Goal: Task Accomplishment & Management: Manage account settings

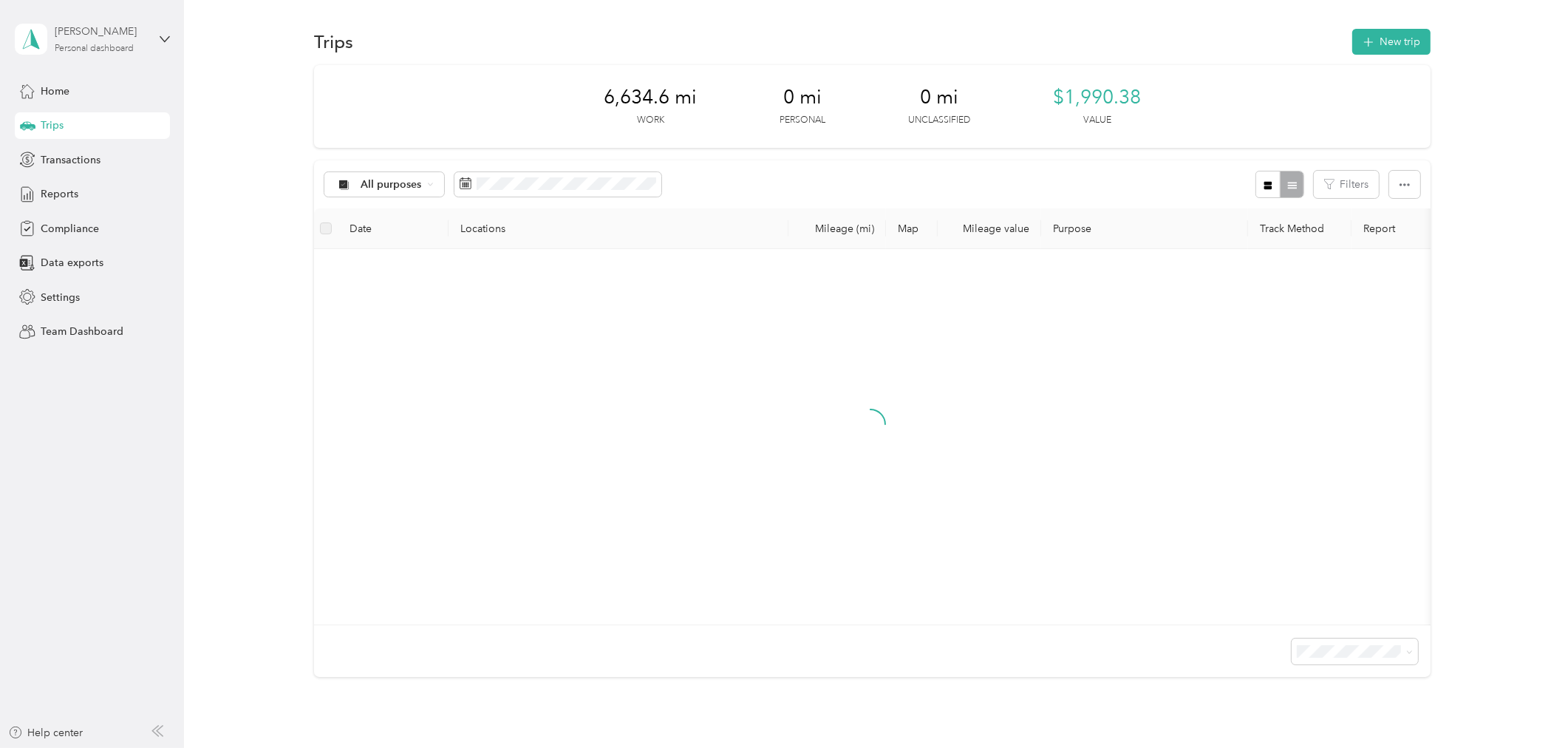
click at [69, 30] on div "[PERSON_NAME]" at bounding box center [101, 31] width 92 height 16
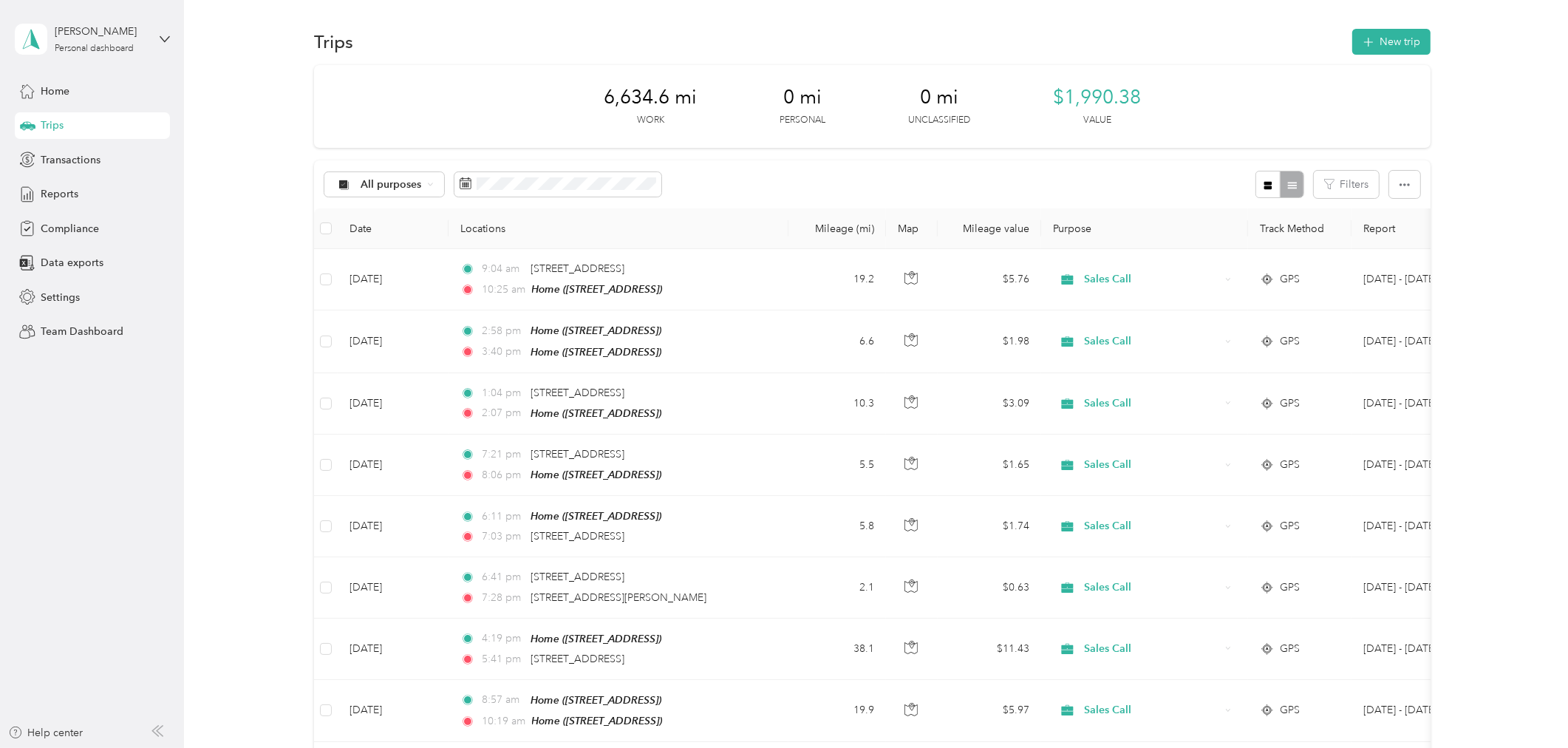
click at [64, 115] on div "Team dashboard" at bounding box center [67, 121] width 79 height 16
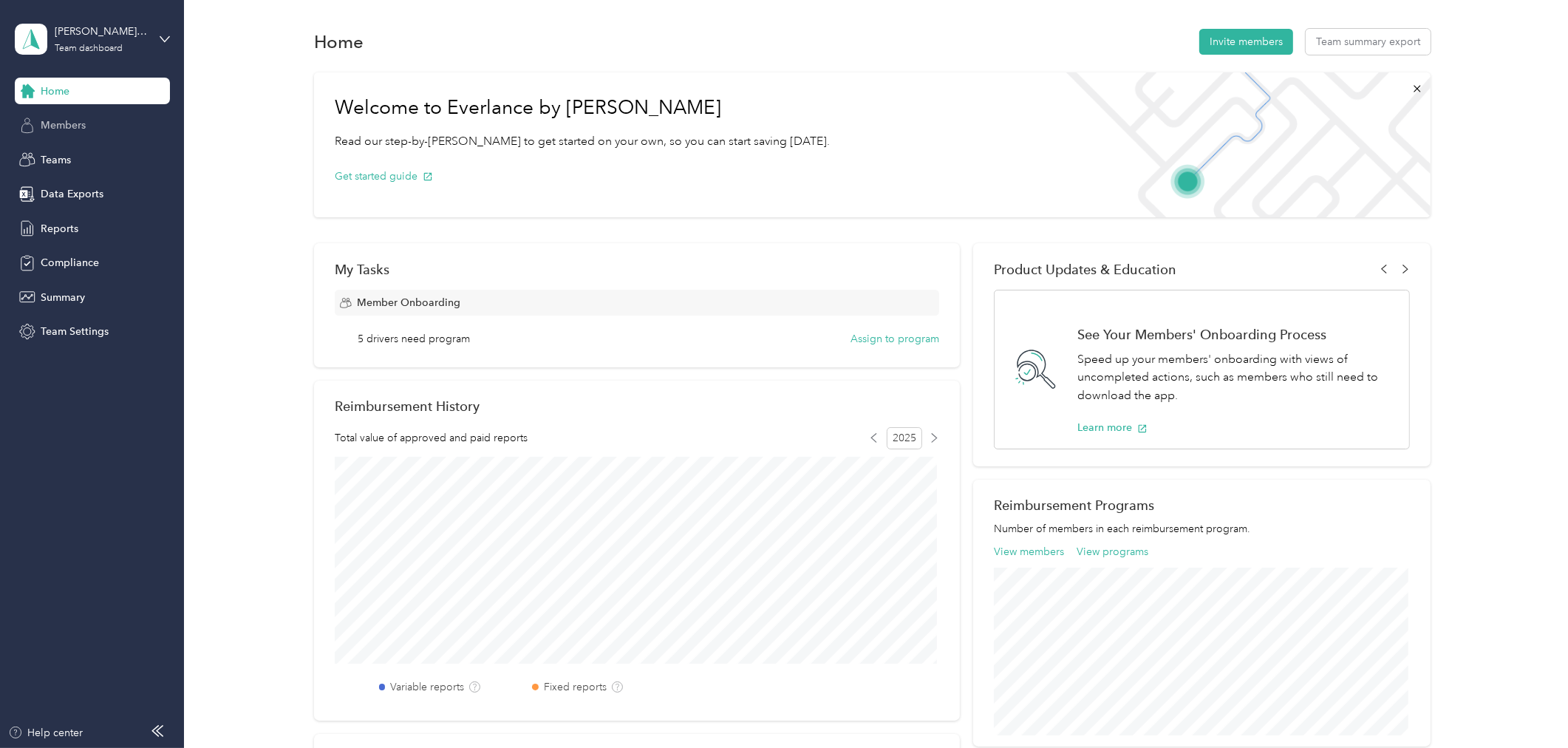
click at [61, 118] on span "Members" at bounding box center [63, 125] width 45 height 16
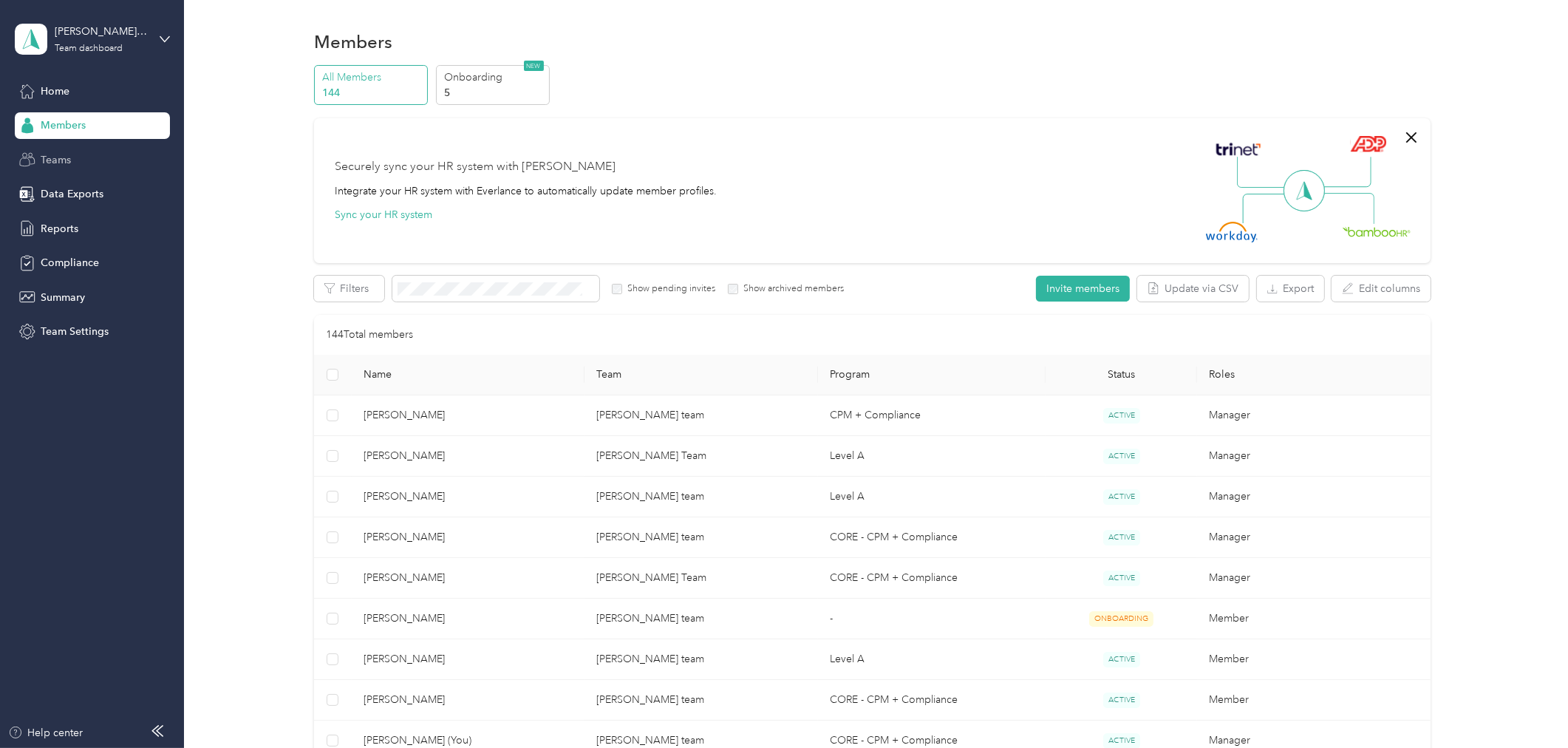
click at [54, 152] on span "Teams" at bounding box center [56, 160] width 31 height 16
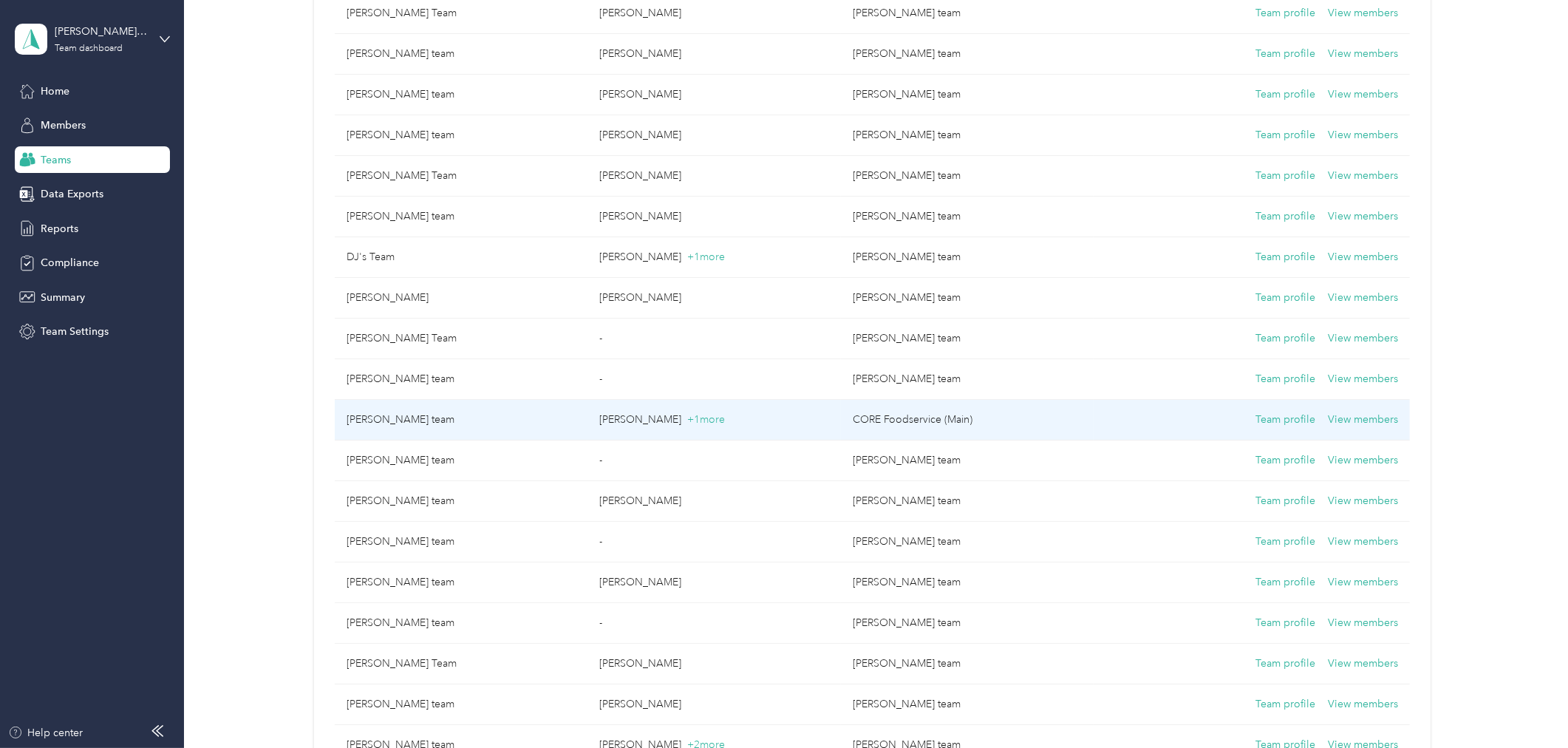
scroll to position [164, 0]
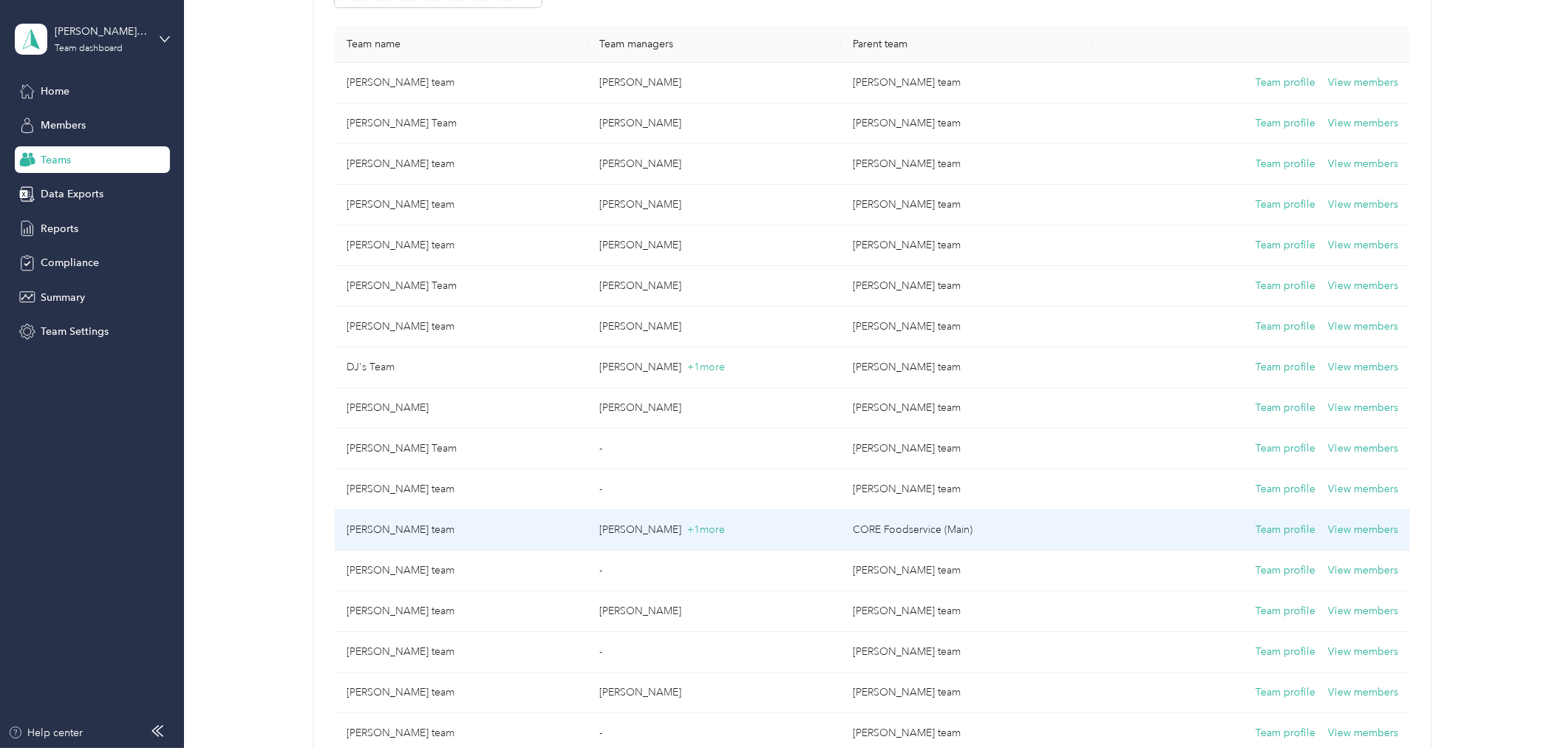
click at [360, 532] on td "[PERSON_NAME] team" at bounding box center [461, 531] width 253 height 41
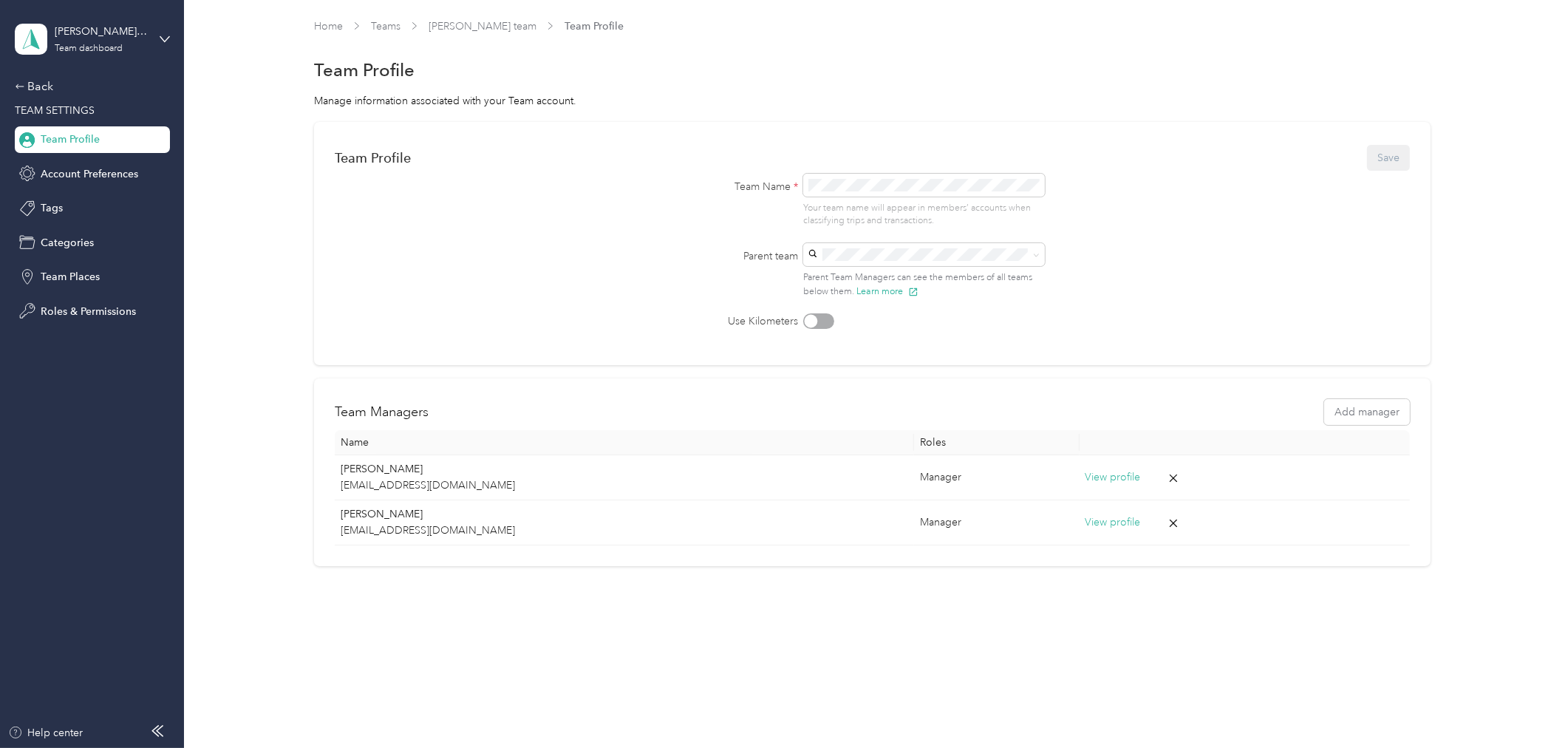
click at [46, 136] on span "Team Profile" at bounding box center [70, 140] width 59 height 16
click at [20, 82] on icon at bounding box center [20, 86] width 10 height 10
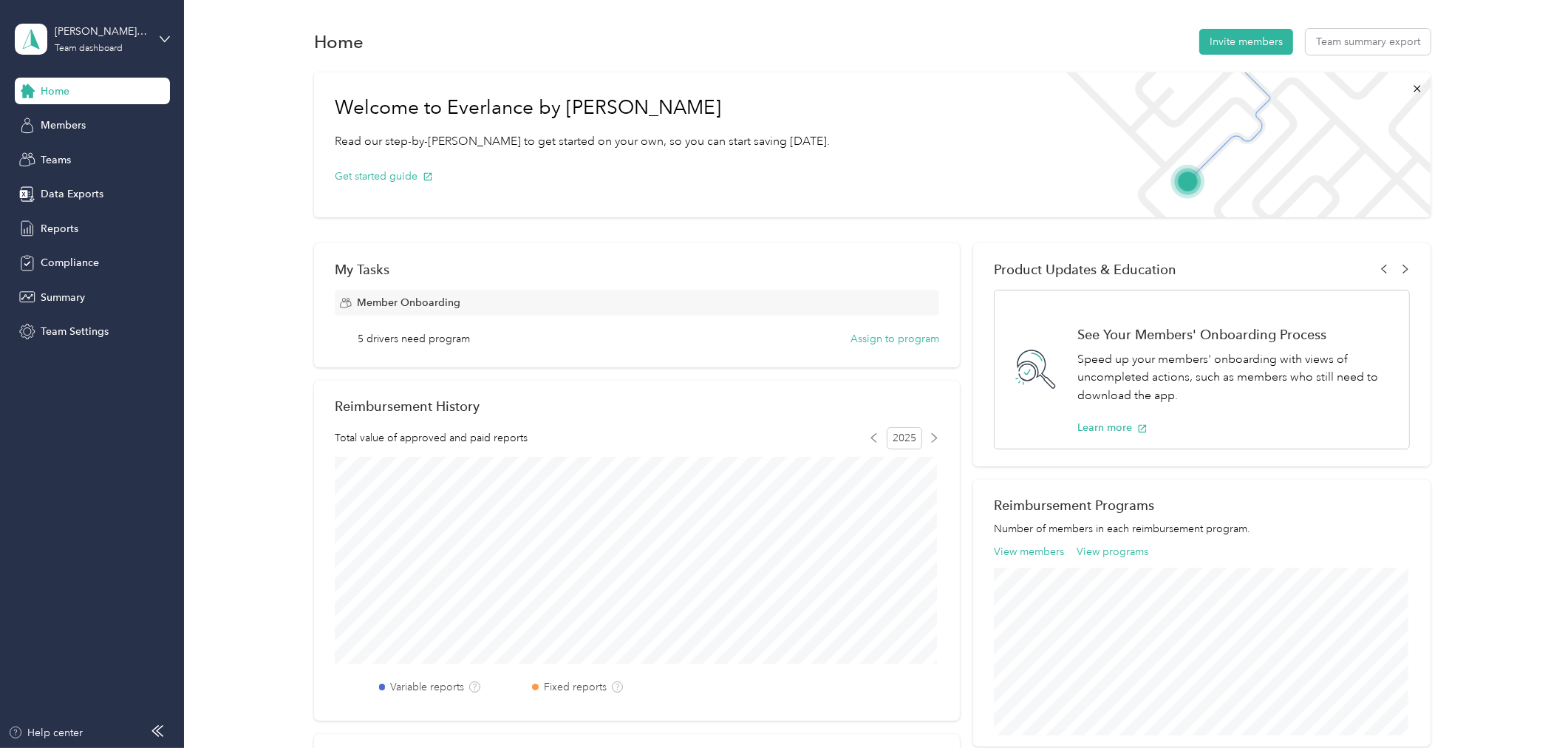
click at [75, 111] on div "Home Members Teams Data Exports Reports Compliance Summary Team Settings" at bounding box center [92, 211] width 155 height 267
click at [65, 118] on span "Members" at bounding box center [63, 125] width 45 height 16
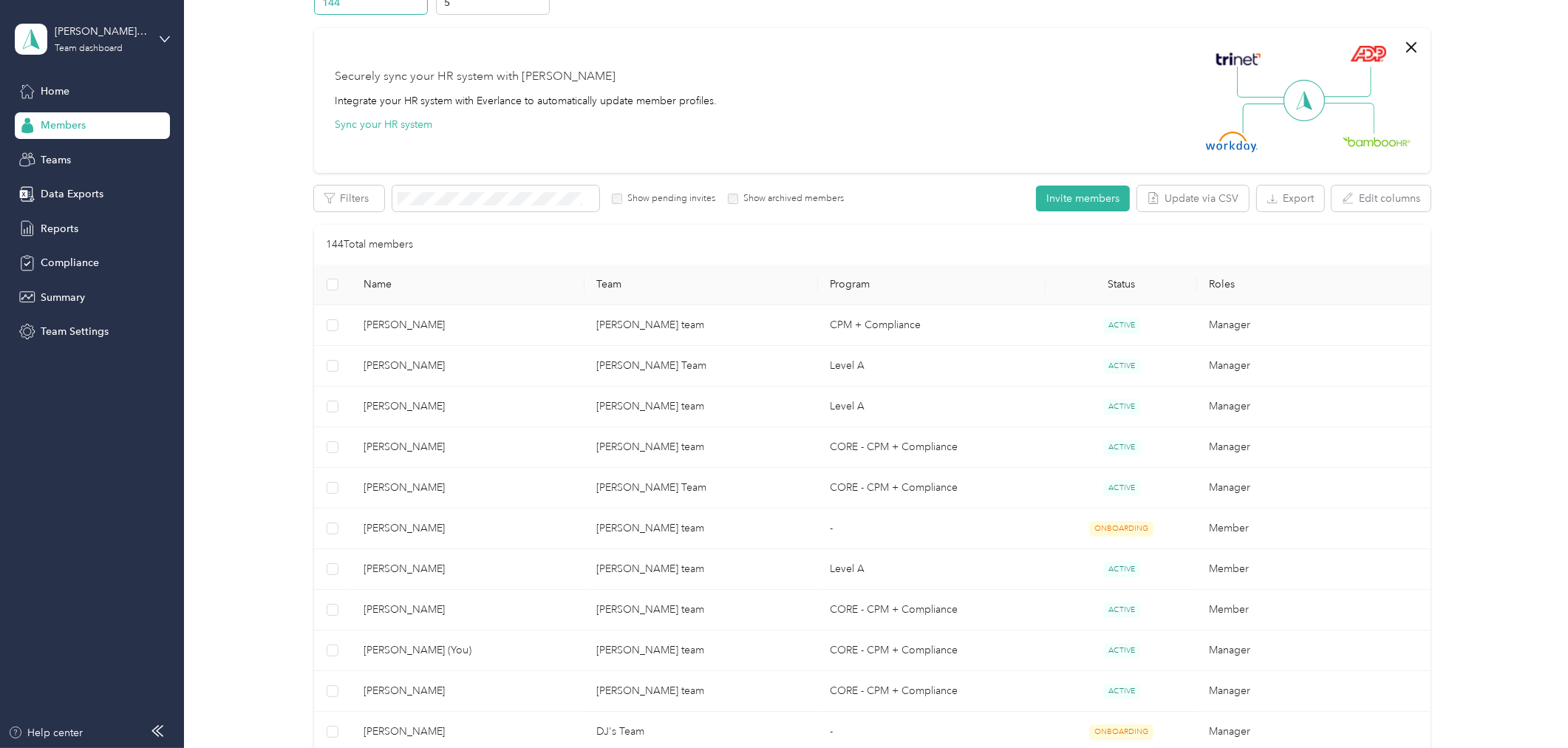
scroll to position [82, 0]
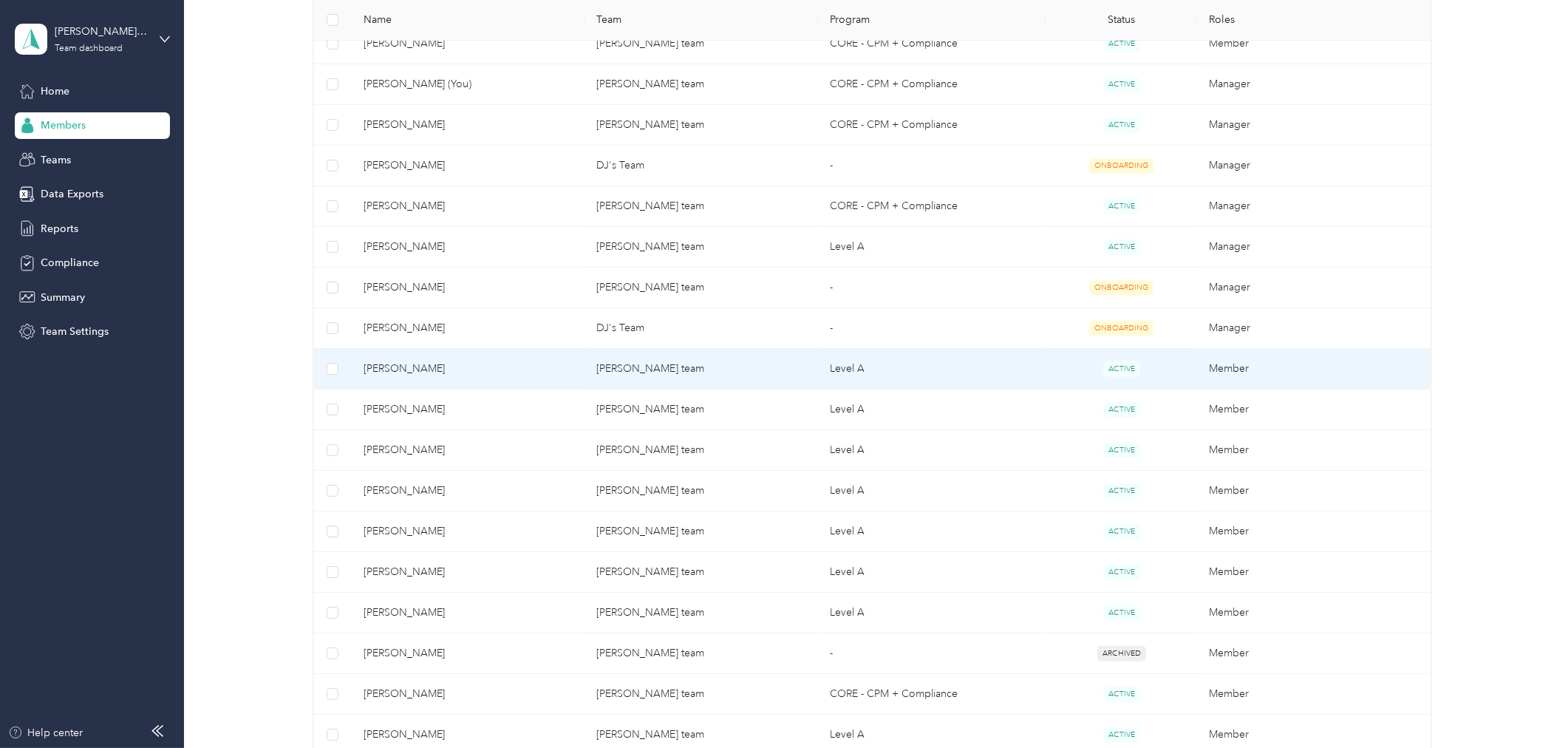
scroll to position [739, 0]
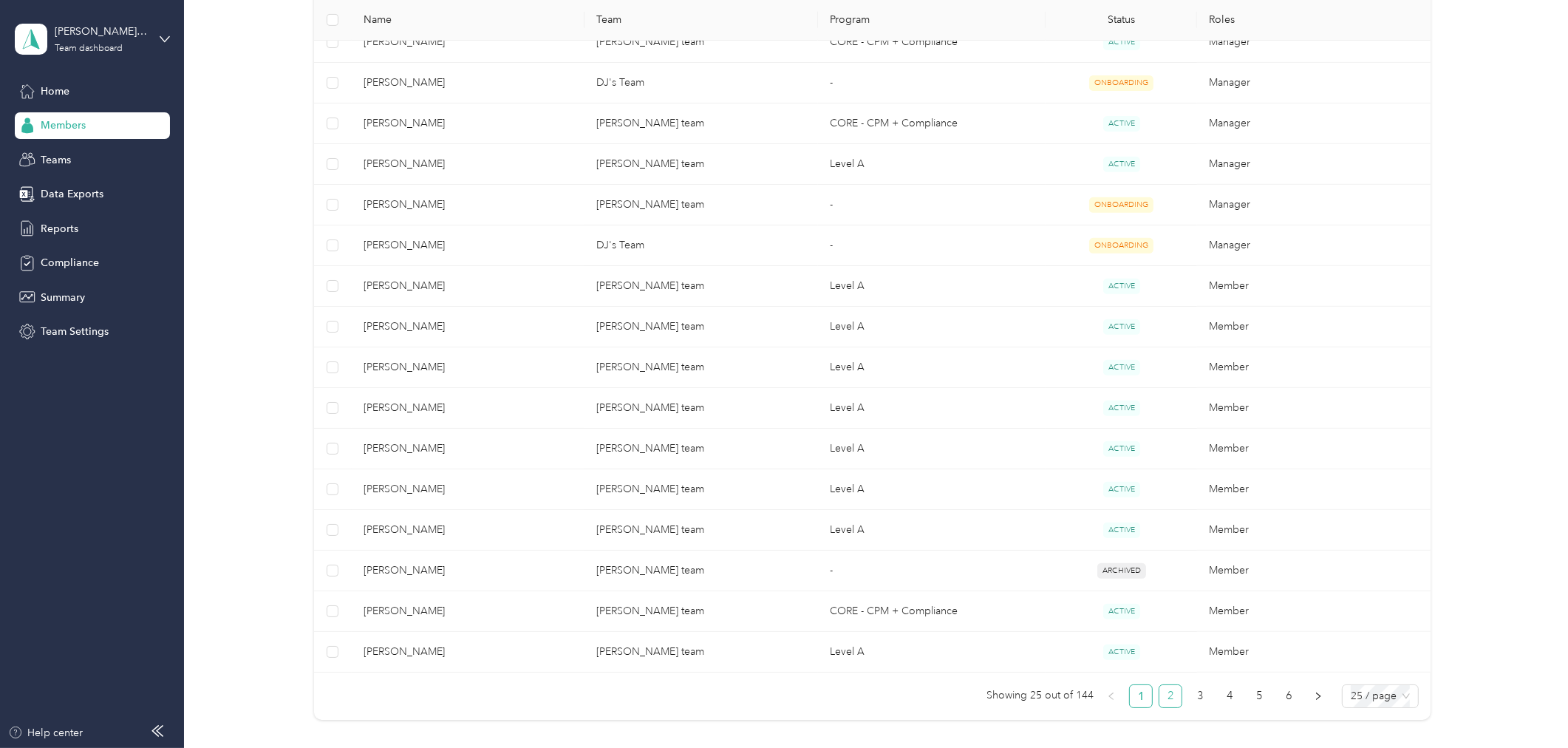
click at [1165, 699] on link "2" at bounding box center [1171, 696] width 22 height 22
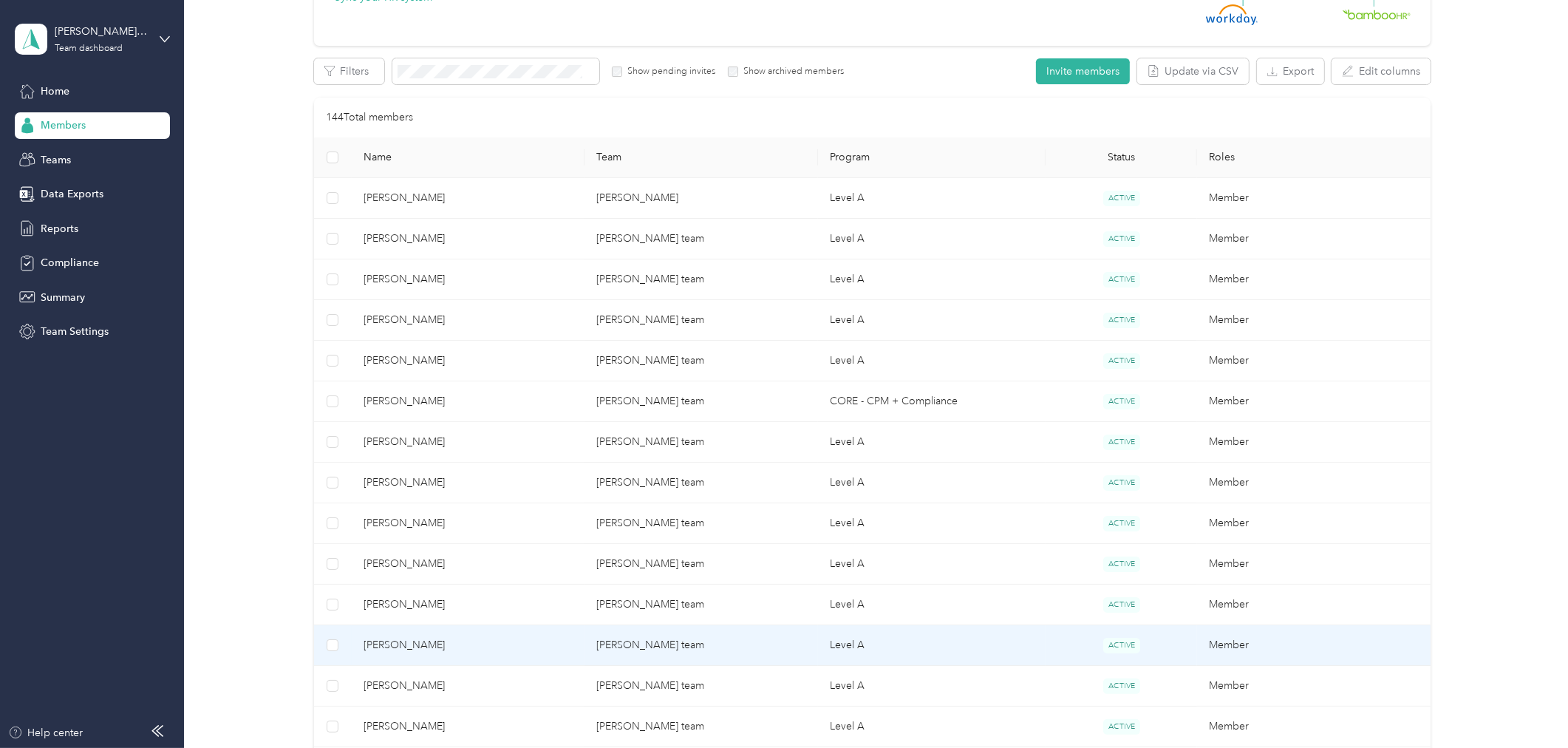
scroll to position [246, 0]
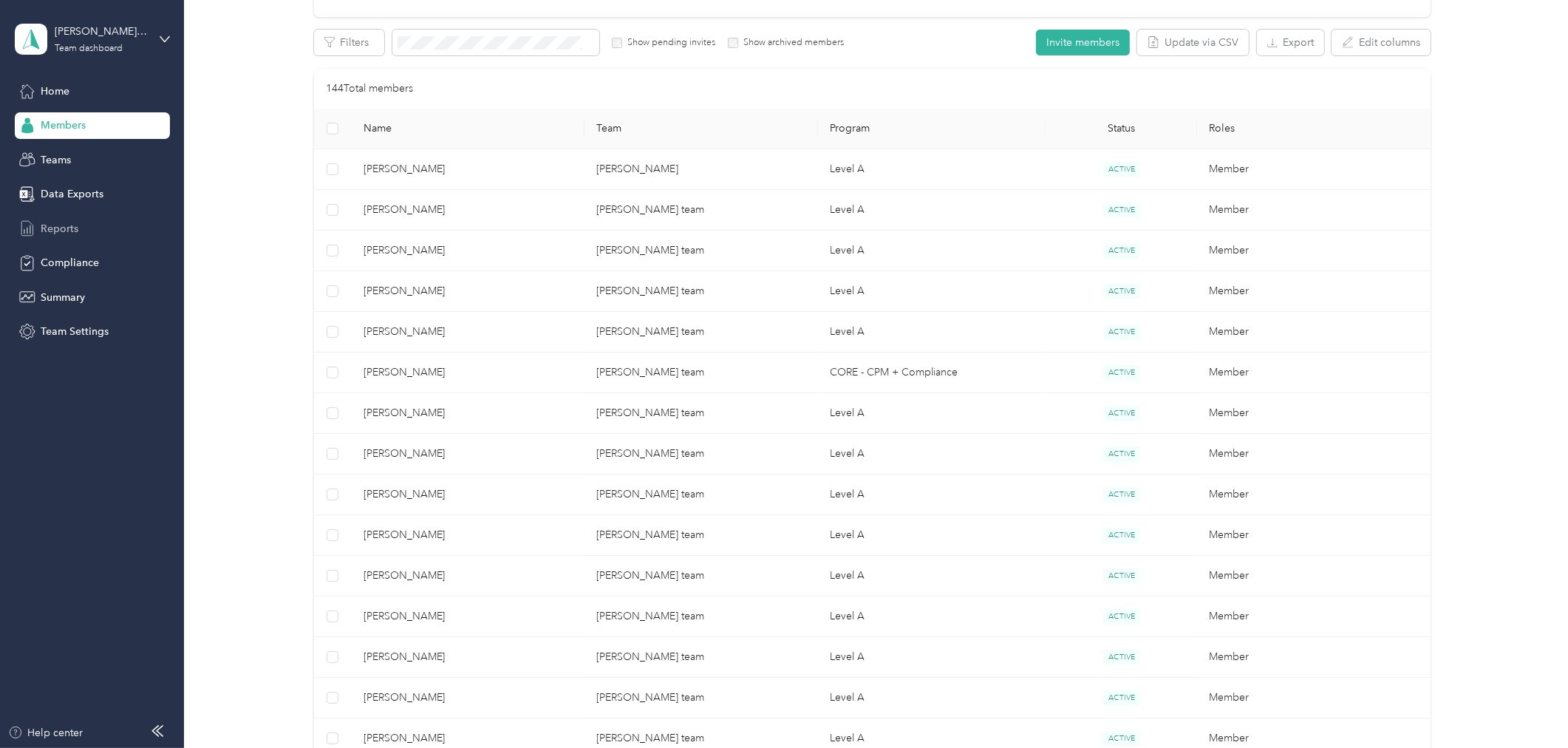
click at [56, 222] on span "Reports" at bounding box center [60, 229] width 38 height 16
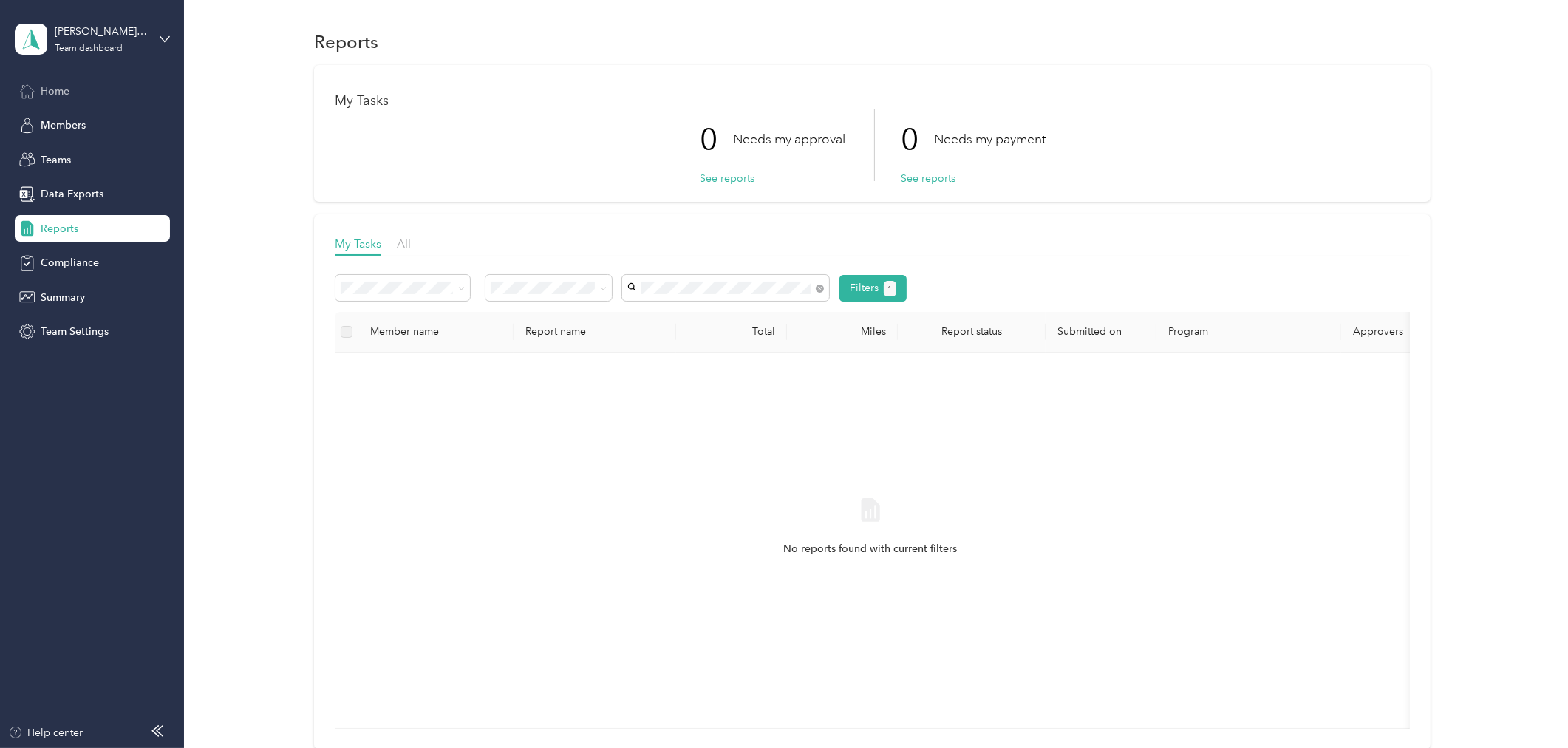
click at [55, 91] on span "Home" at bounding box center [55, 92] width 29 height 16
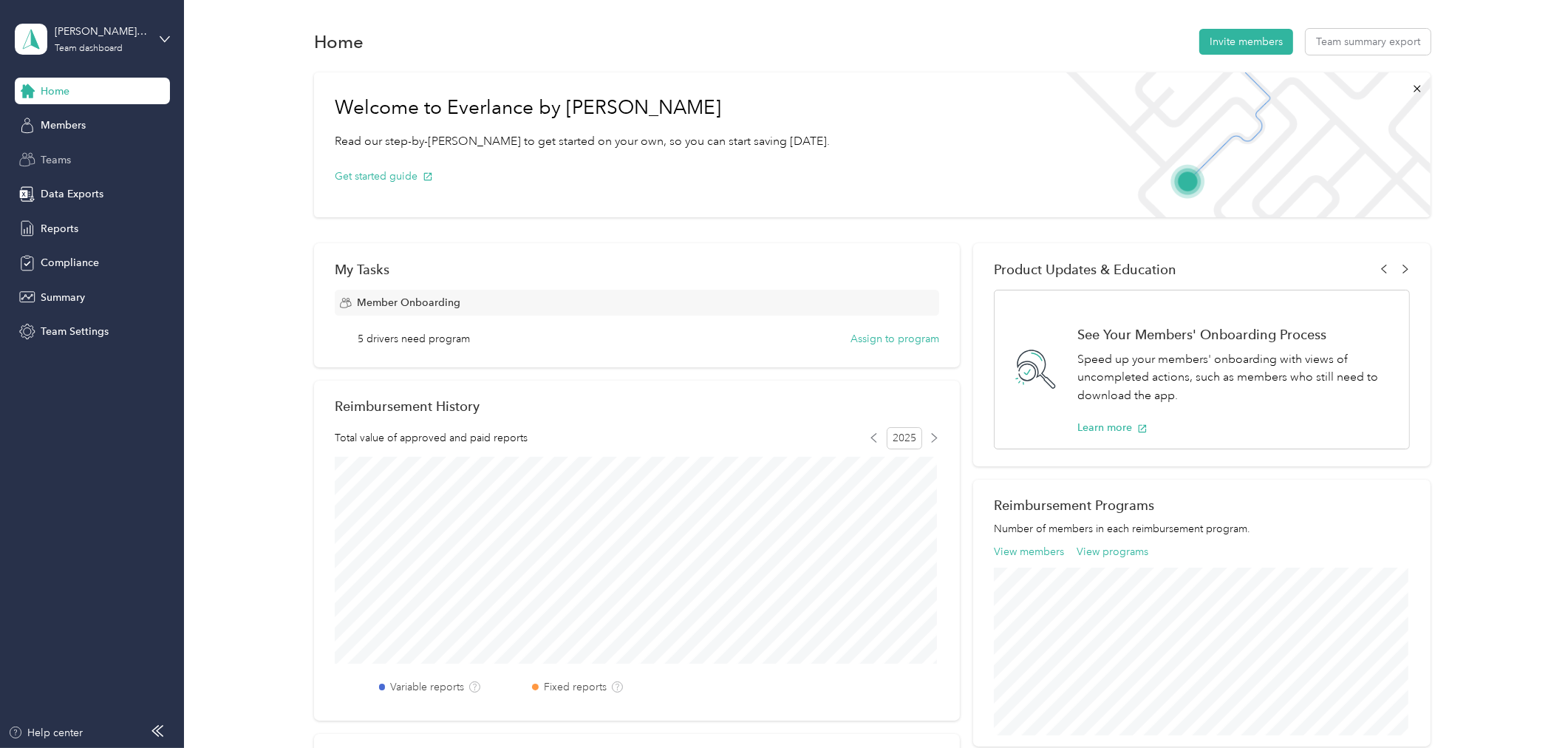
click at [49, 163] on span "Teams" at bounding box center [56, 160] width 31 height 16
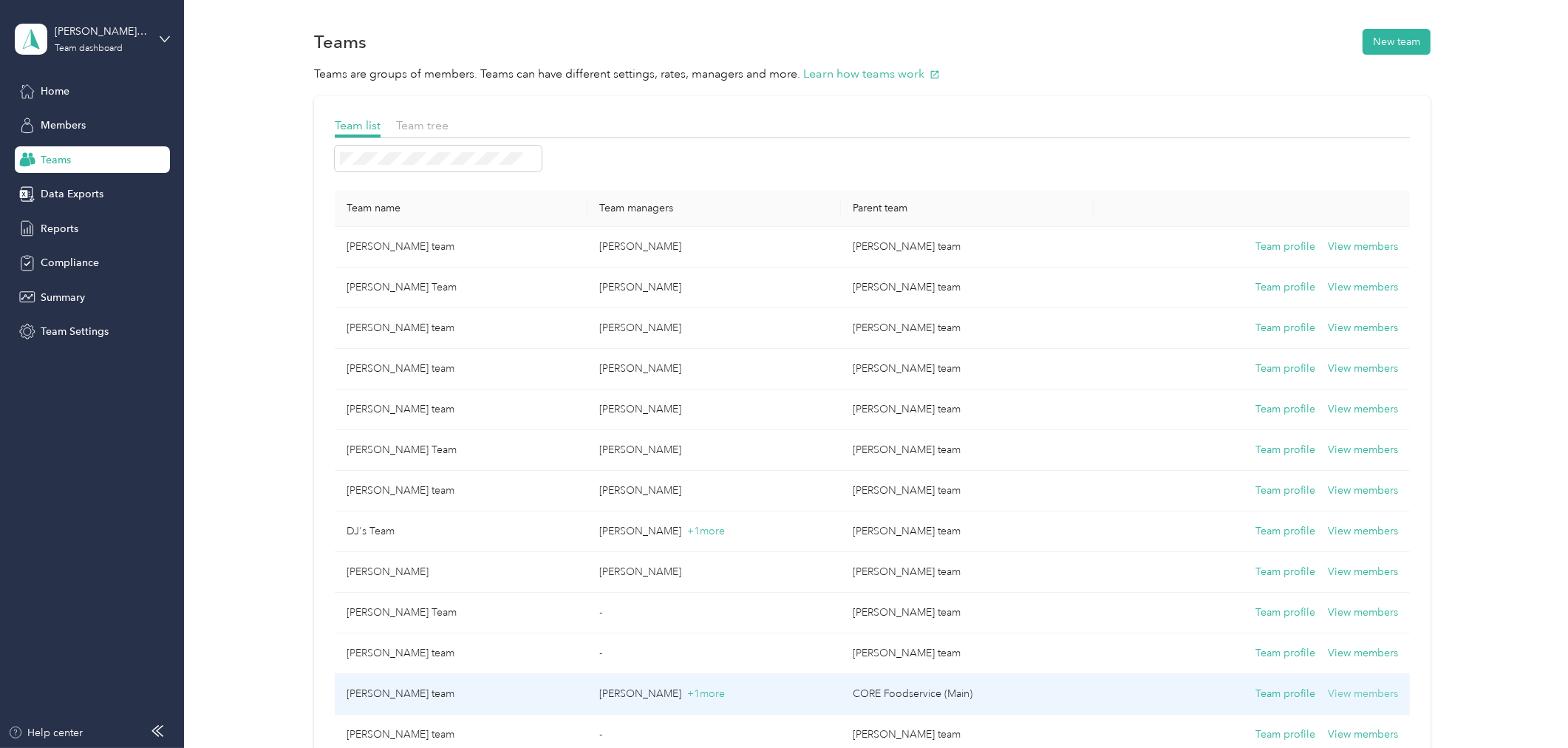
click at [1358, 698] on button "View members" at bounding box center [1363, 694] width 71 height 16
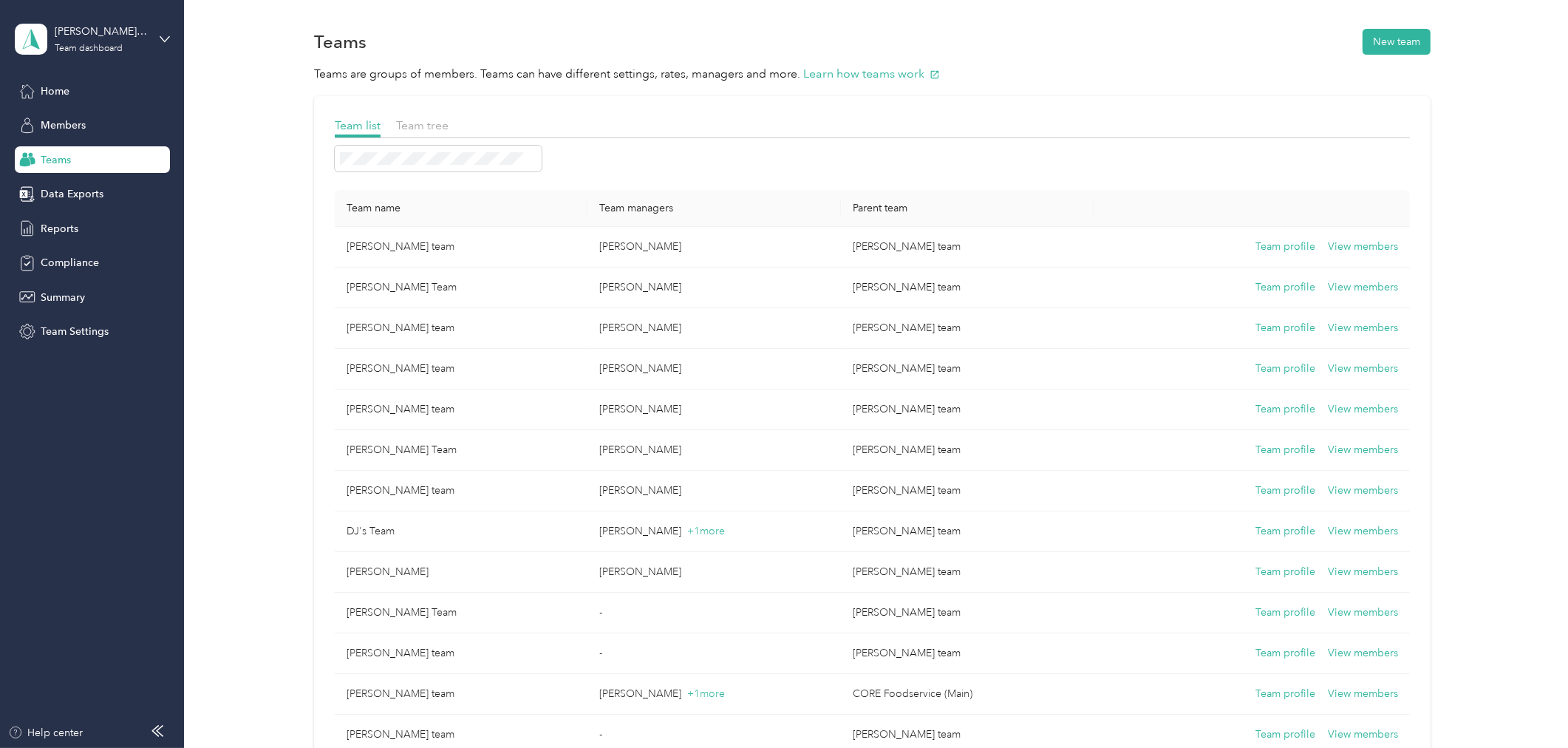
scroll to position [82, 0]
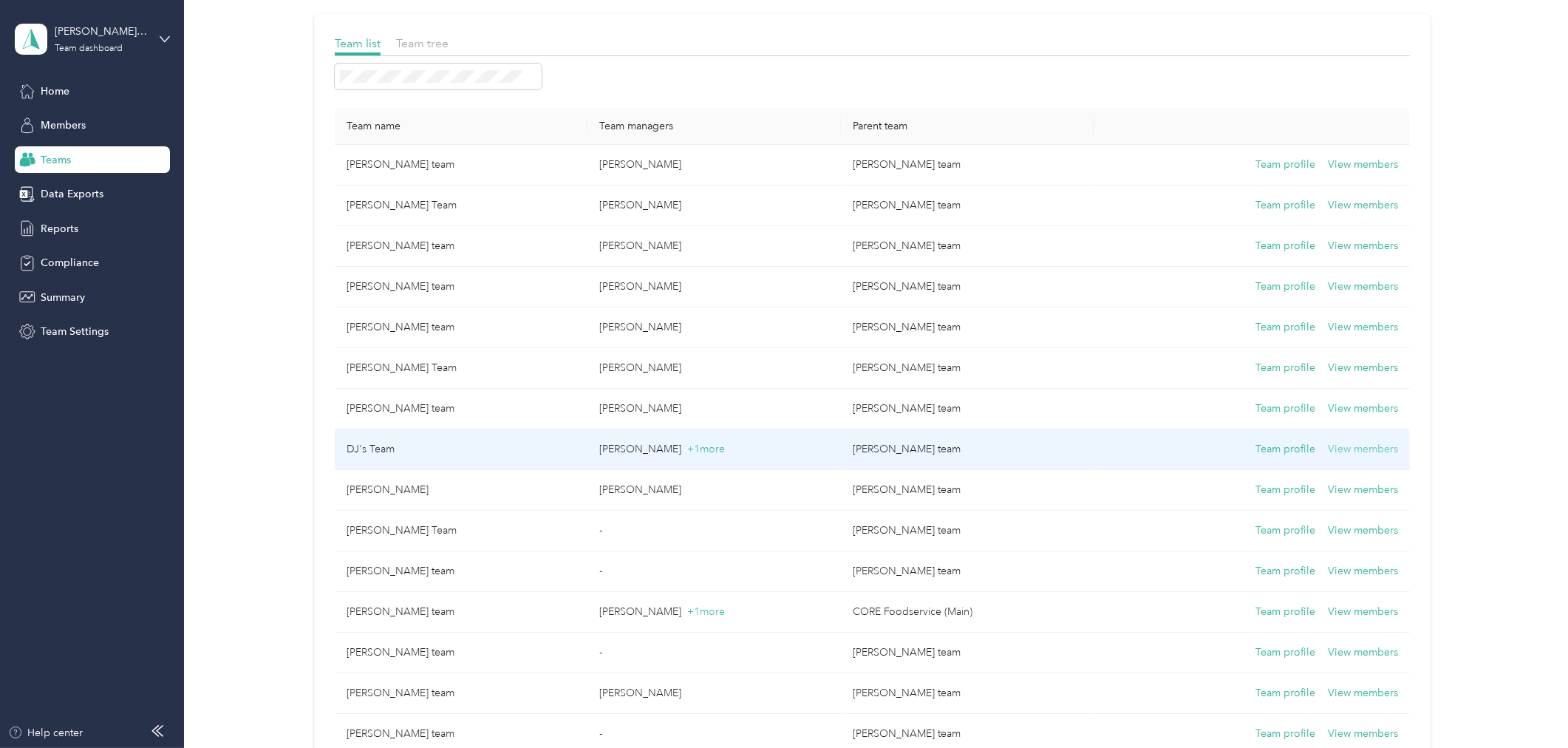
click at [1376, 448] on button "View members" at bounding box center [1363, 449] width 71 height 16
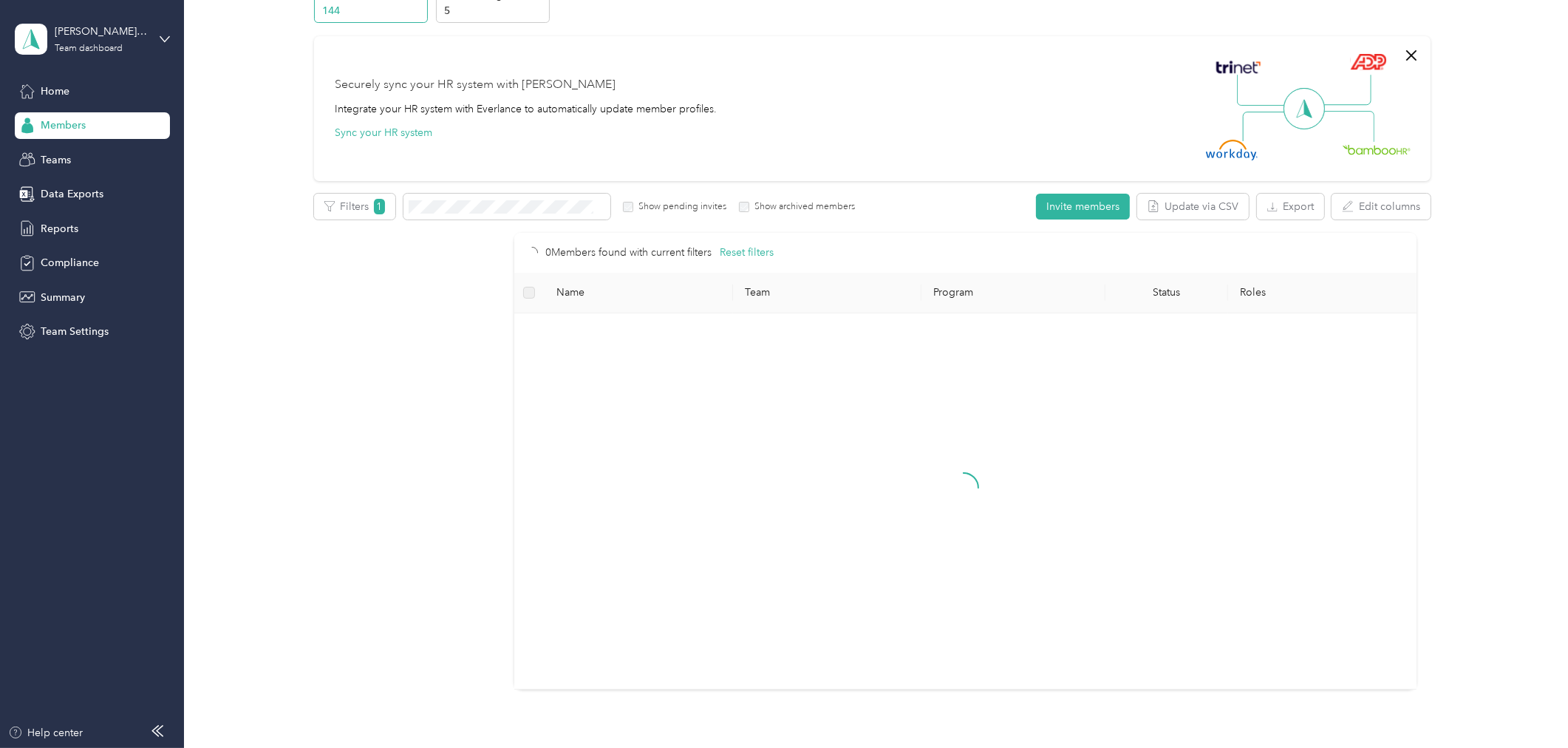
scroll to position [23, 0]
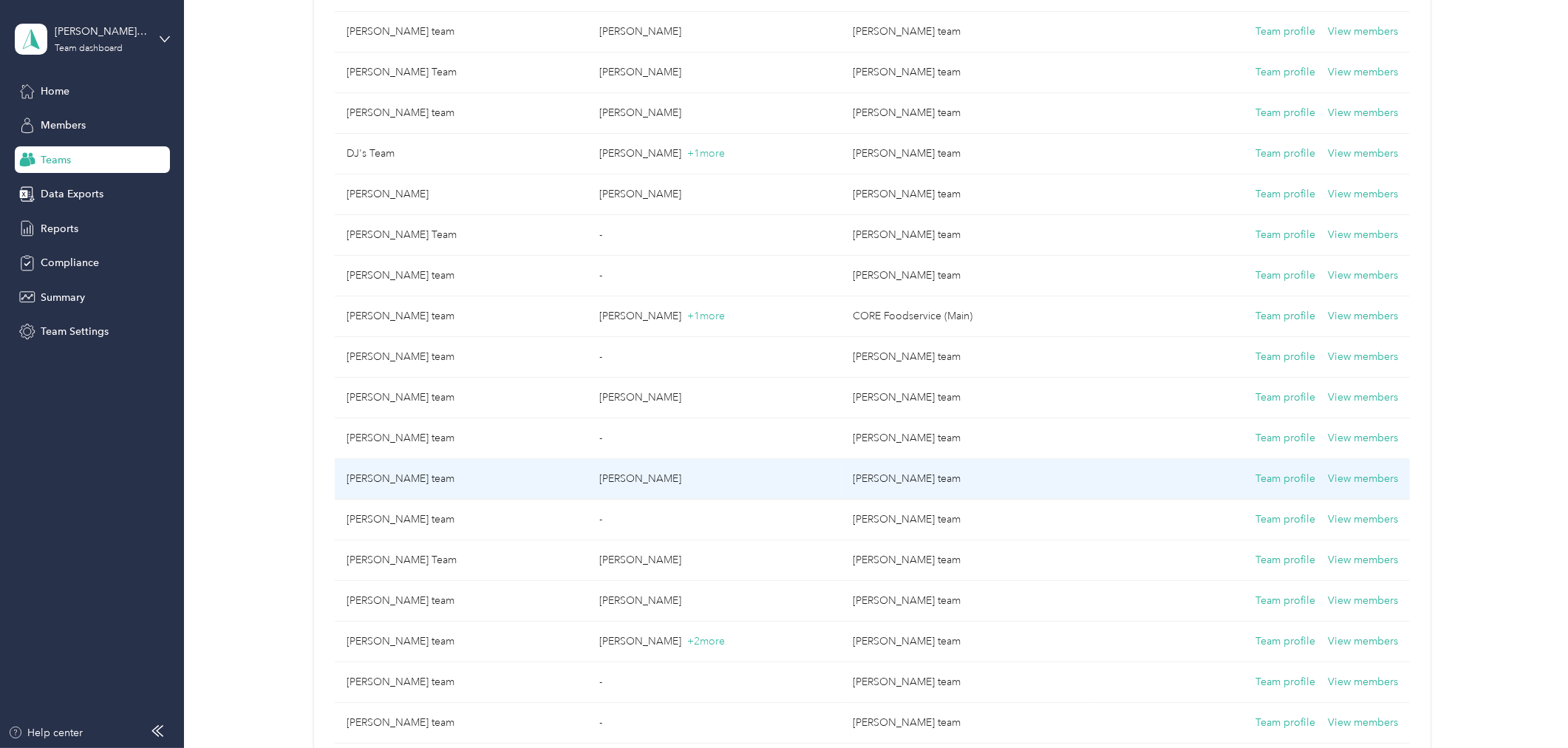
scroll to position [410, 0]
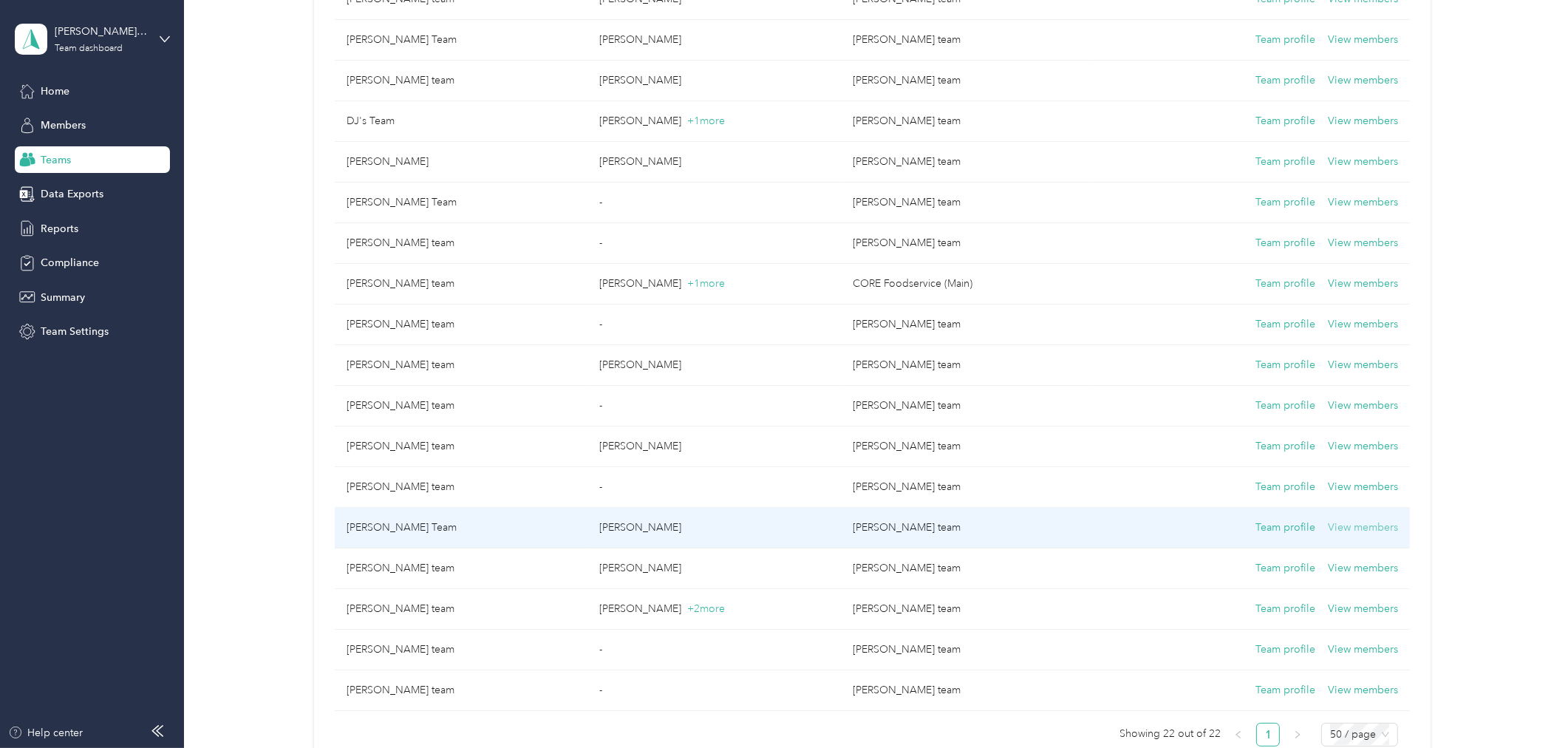
click at [1366, 528] on button "View members" at bounding box center [1363, 528] width 71 height 16
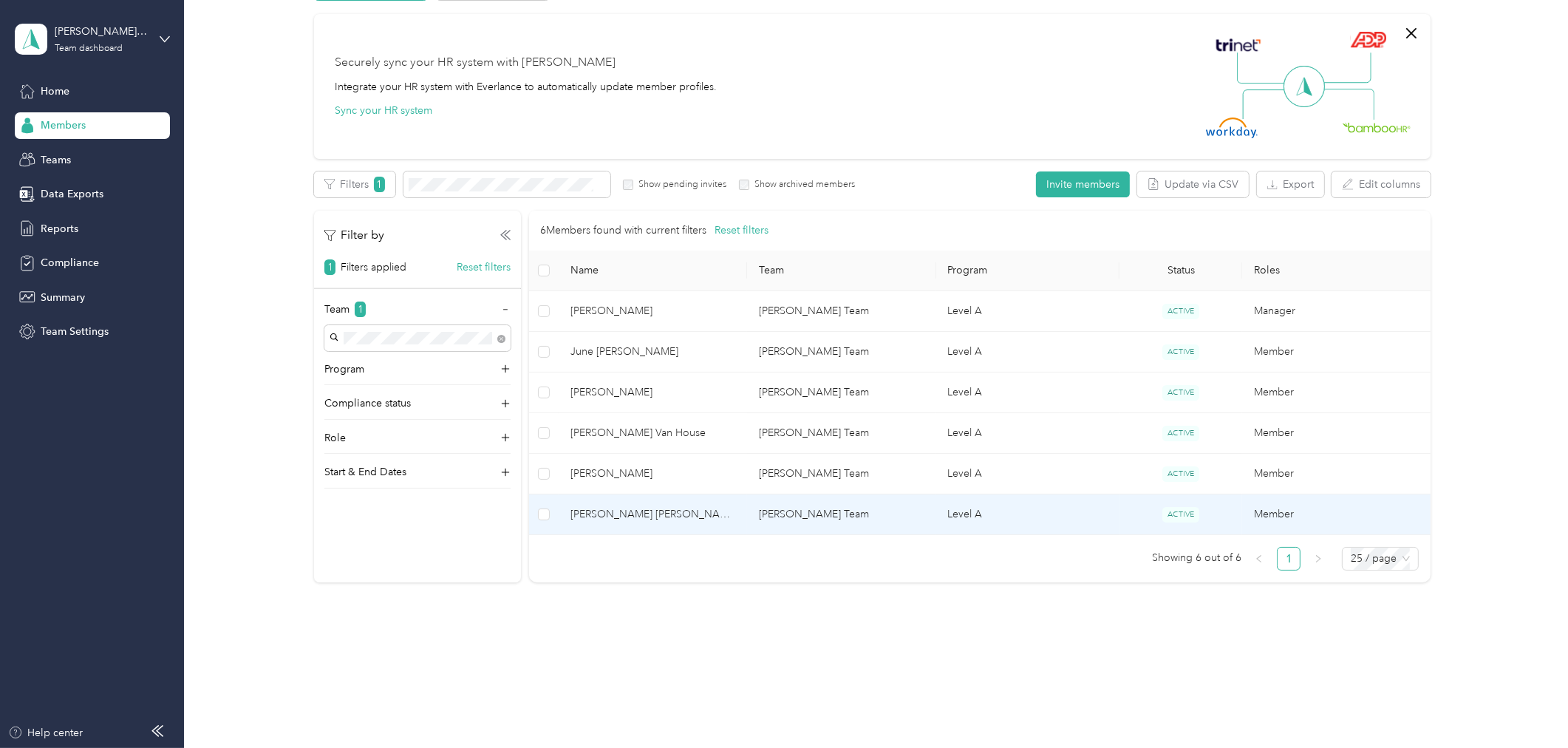
scroll to position [104, 0]
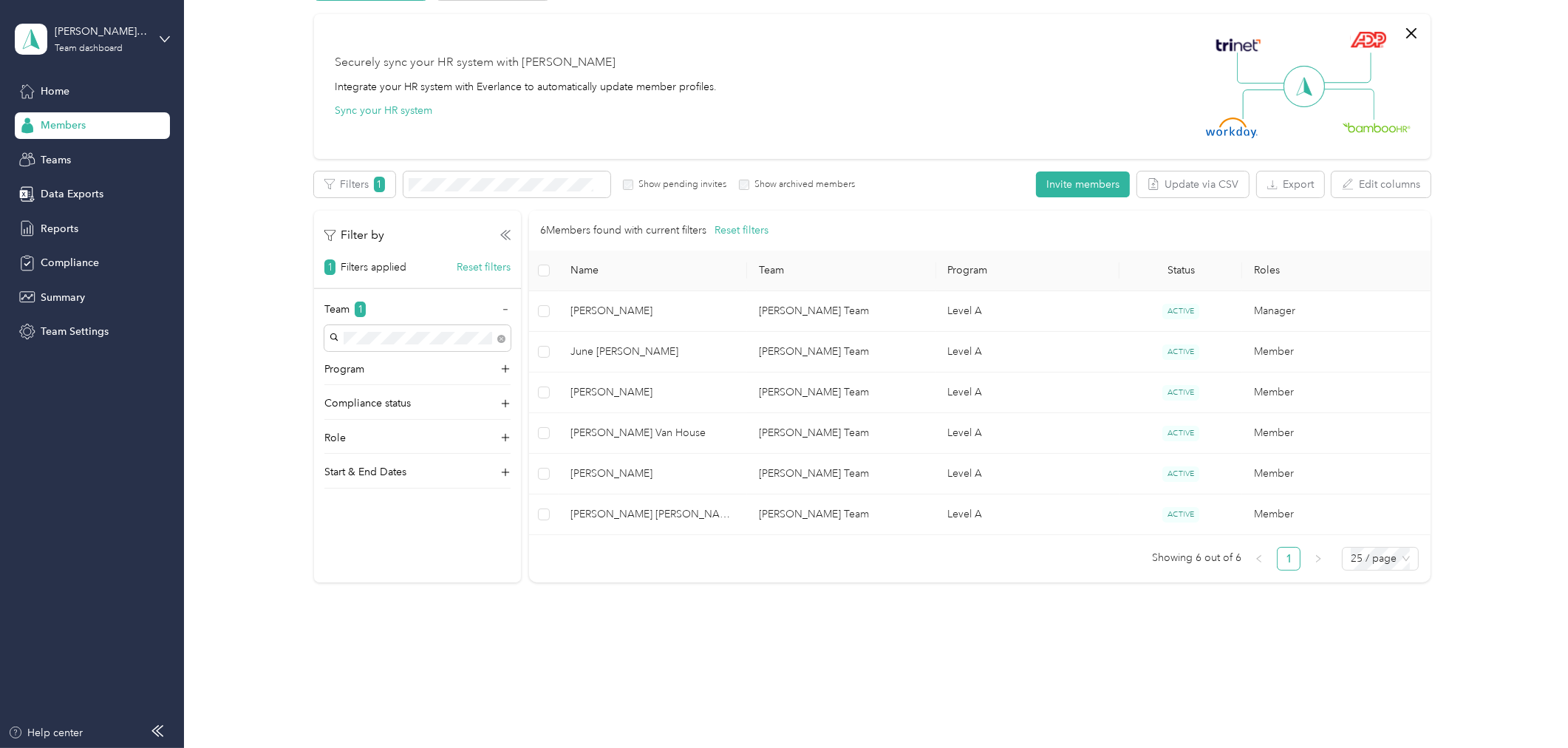
scroll to position [410, 0]
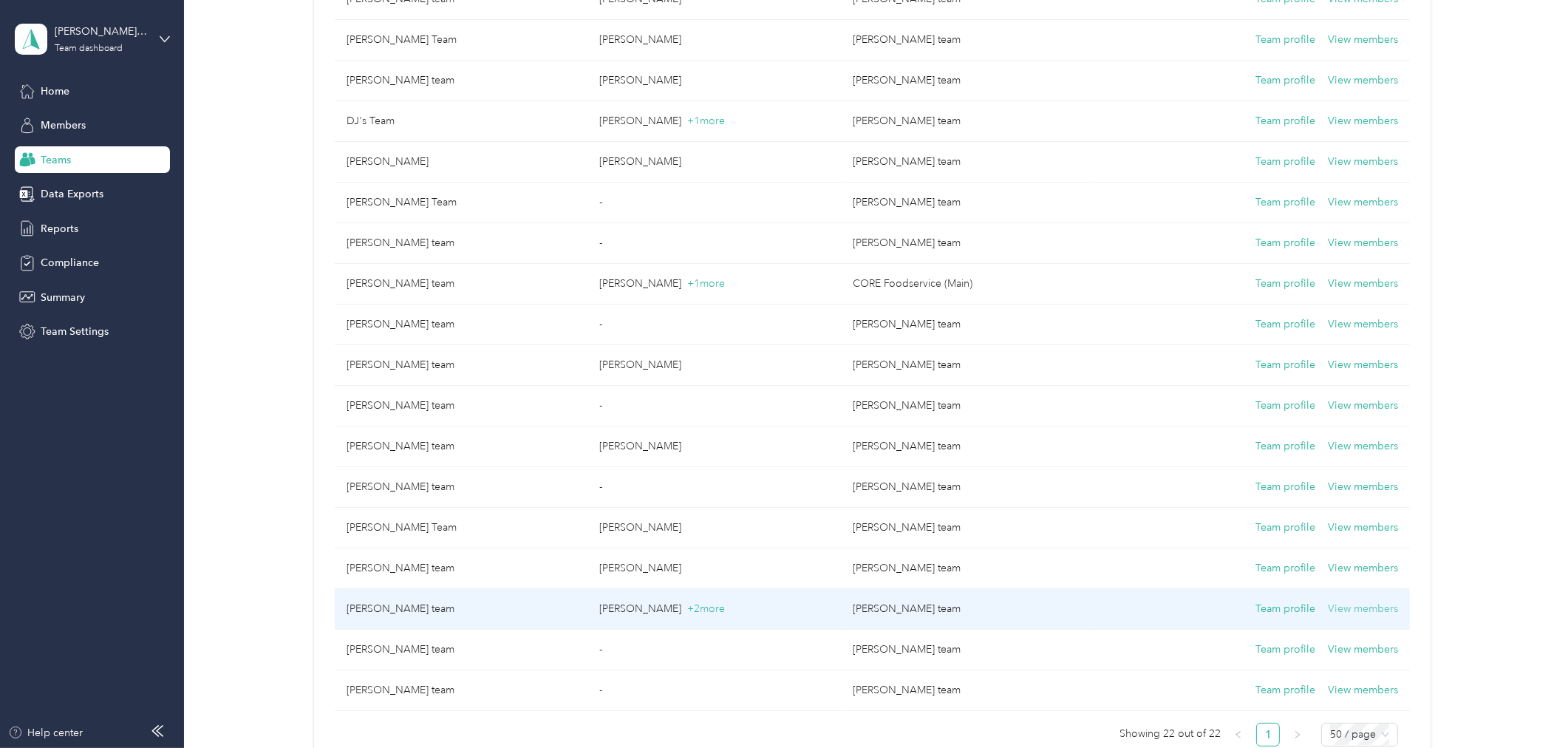
click at [1355, 605] on button "View members" at bounding box center [1363, 609] width 71 height 16
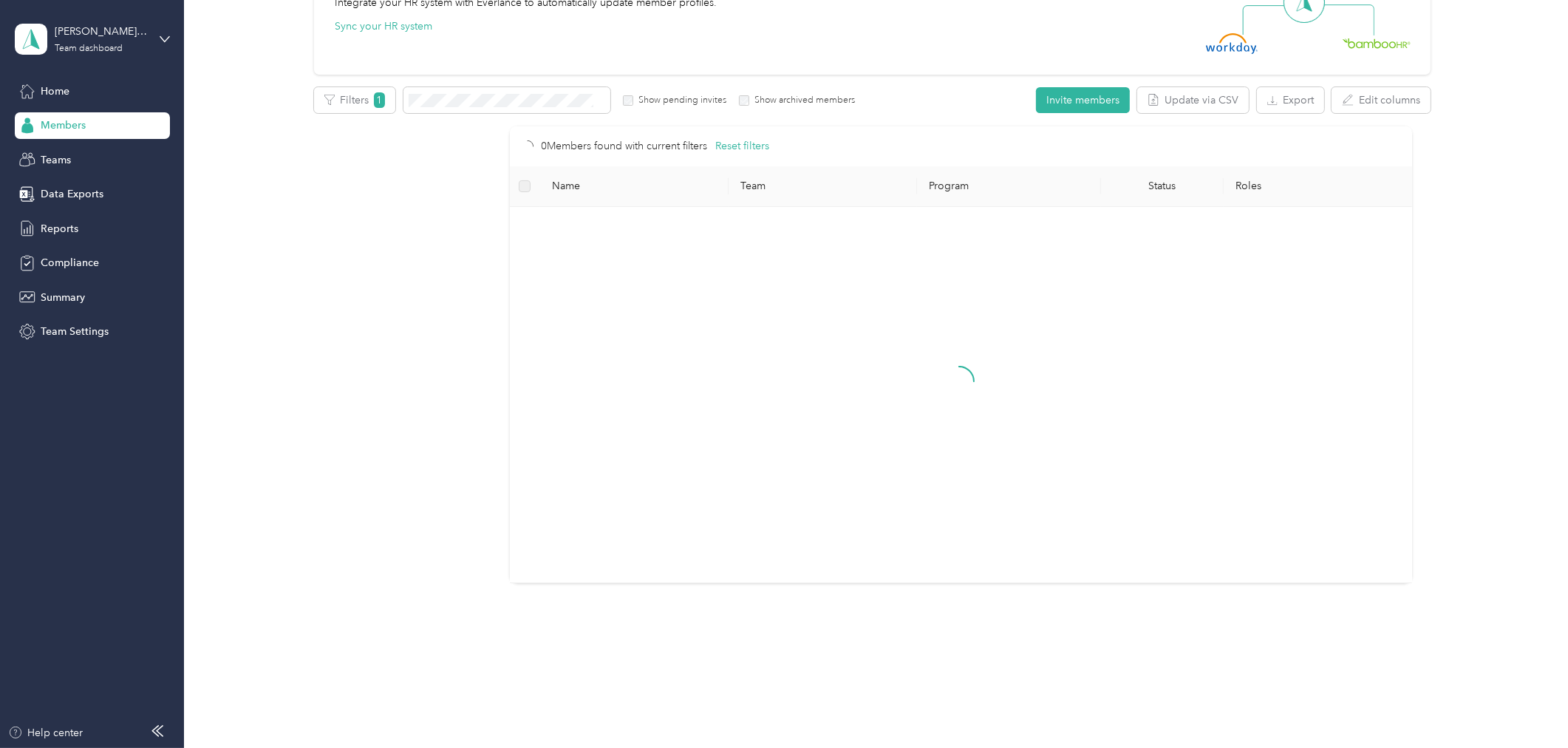
scroll to position [23, 0]
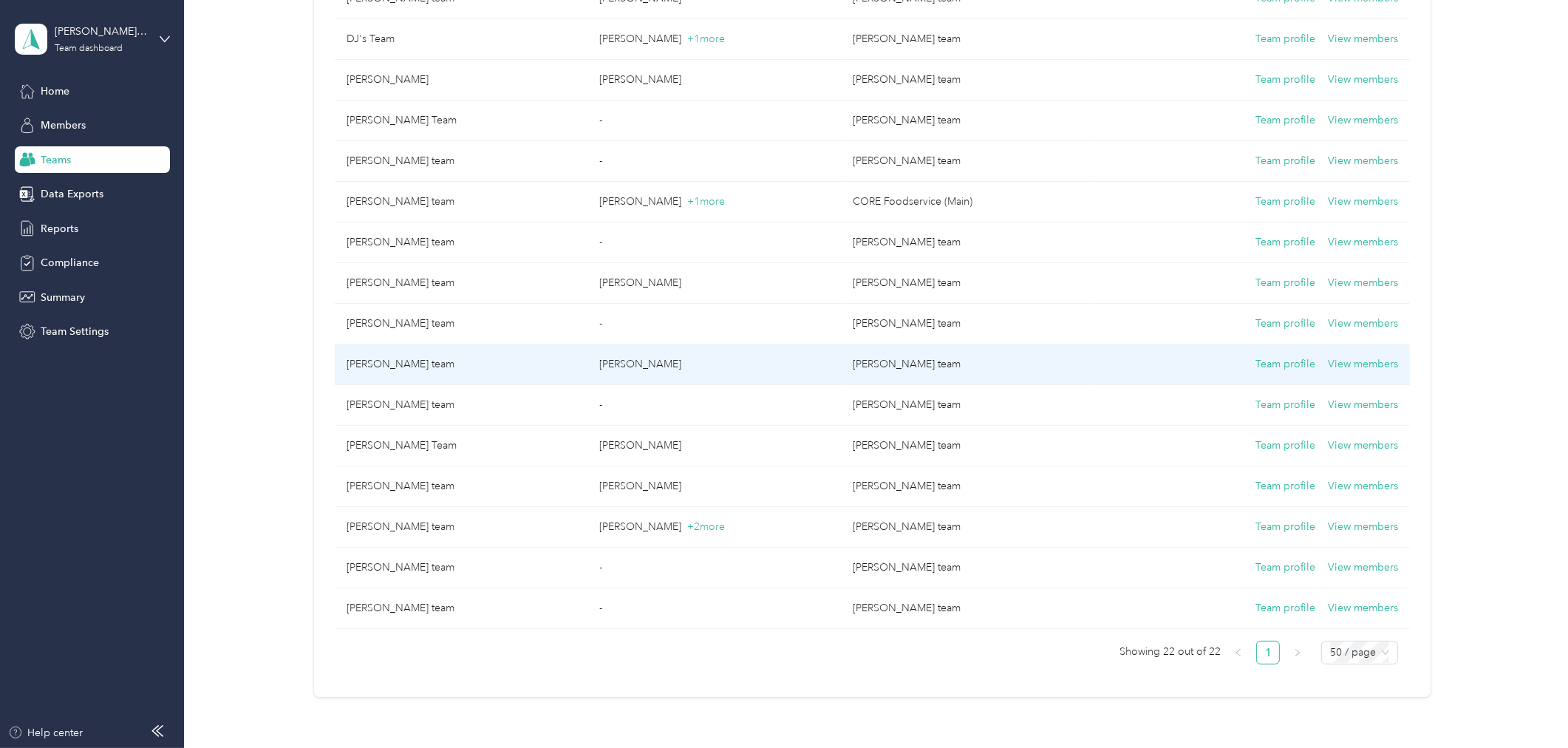
scroll to position [575, 0]
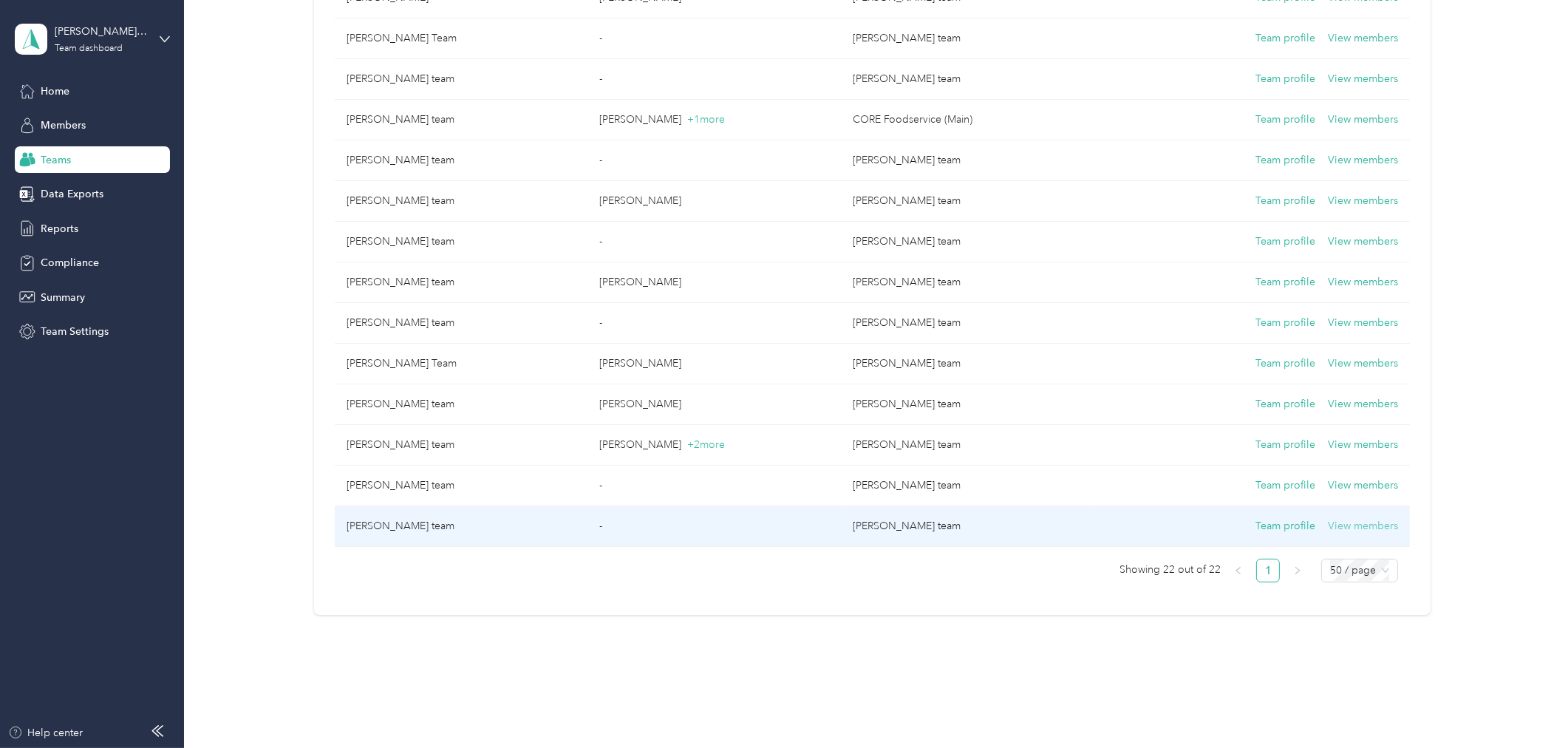
click at [1379, 521] on button "View members" at bounding box center [1363, 526] width 71 height 16
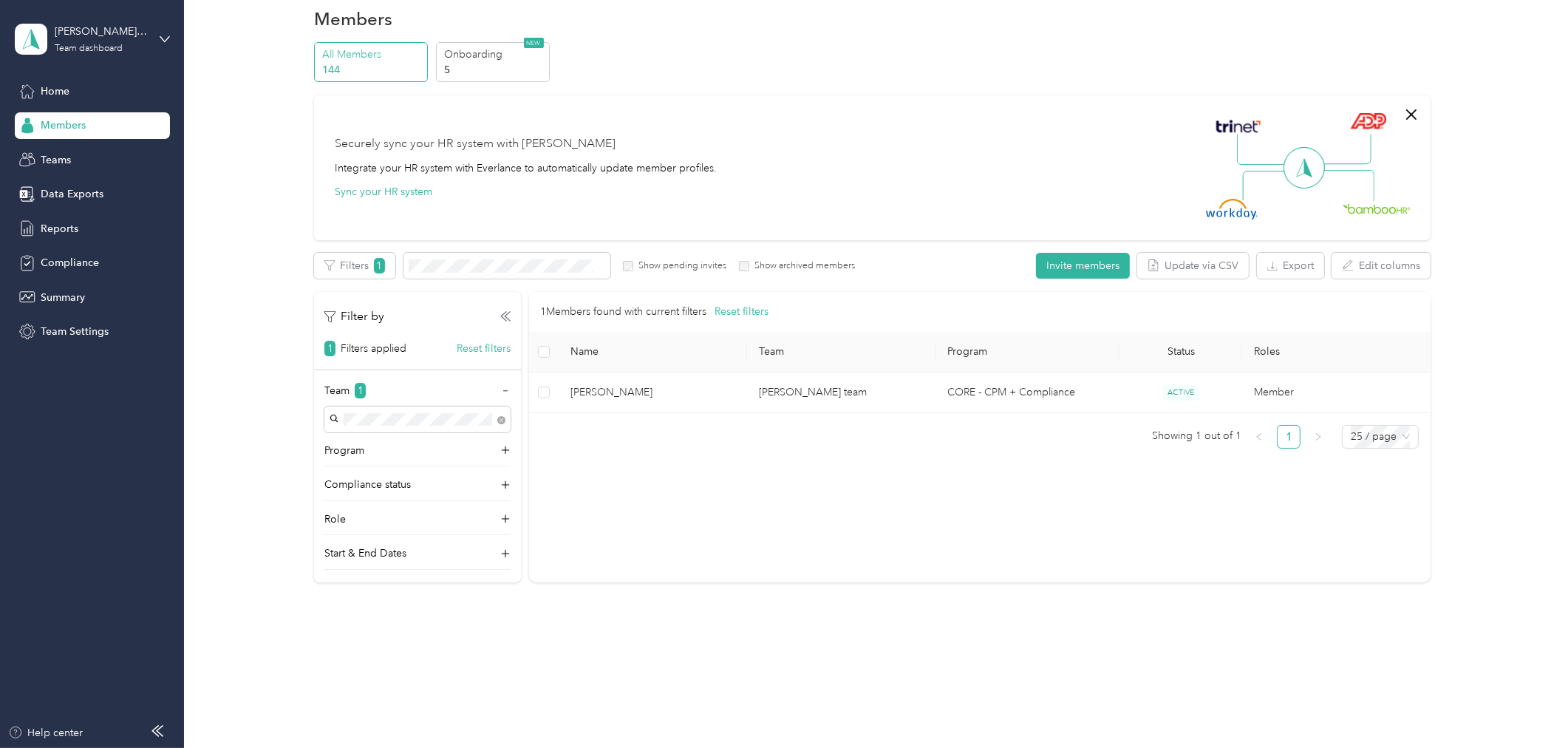
scroll to position [23, 0]
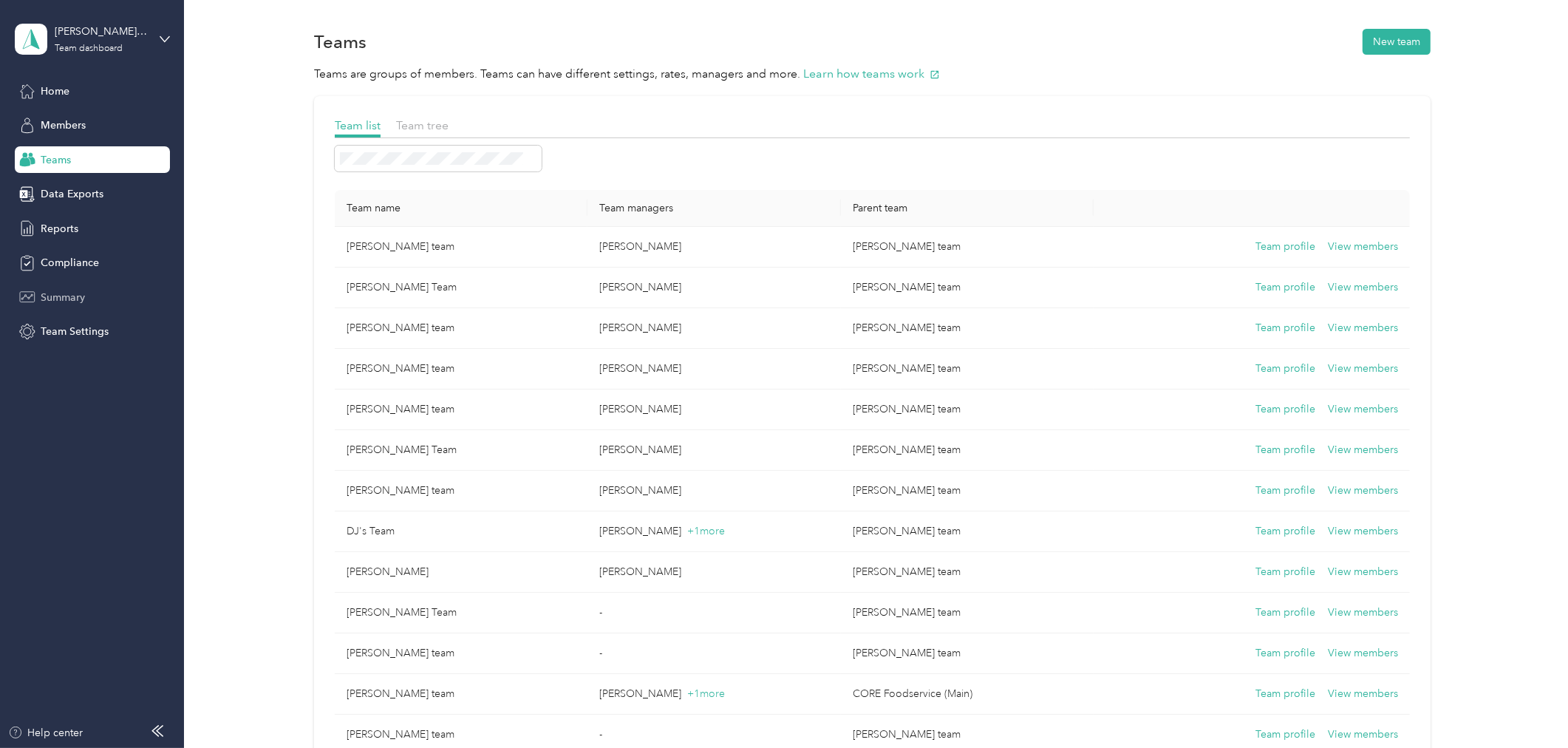
drag, startPoint x: 67, startPoint y: 283, endPoint x: 71, endPoint y: 304, distance: 21.4
click at [67, 286] on div "Summary" at bounding box center [92, 297] width 155 height 27
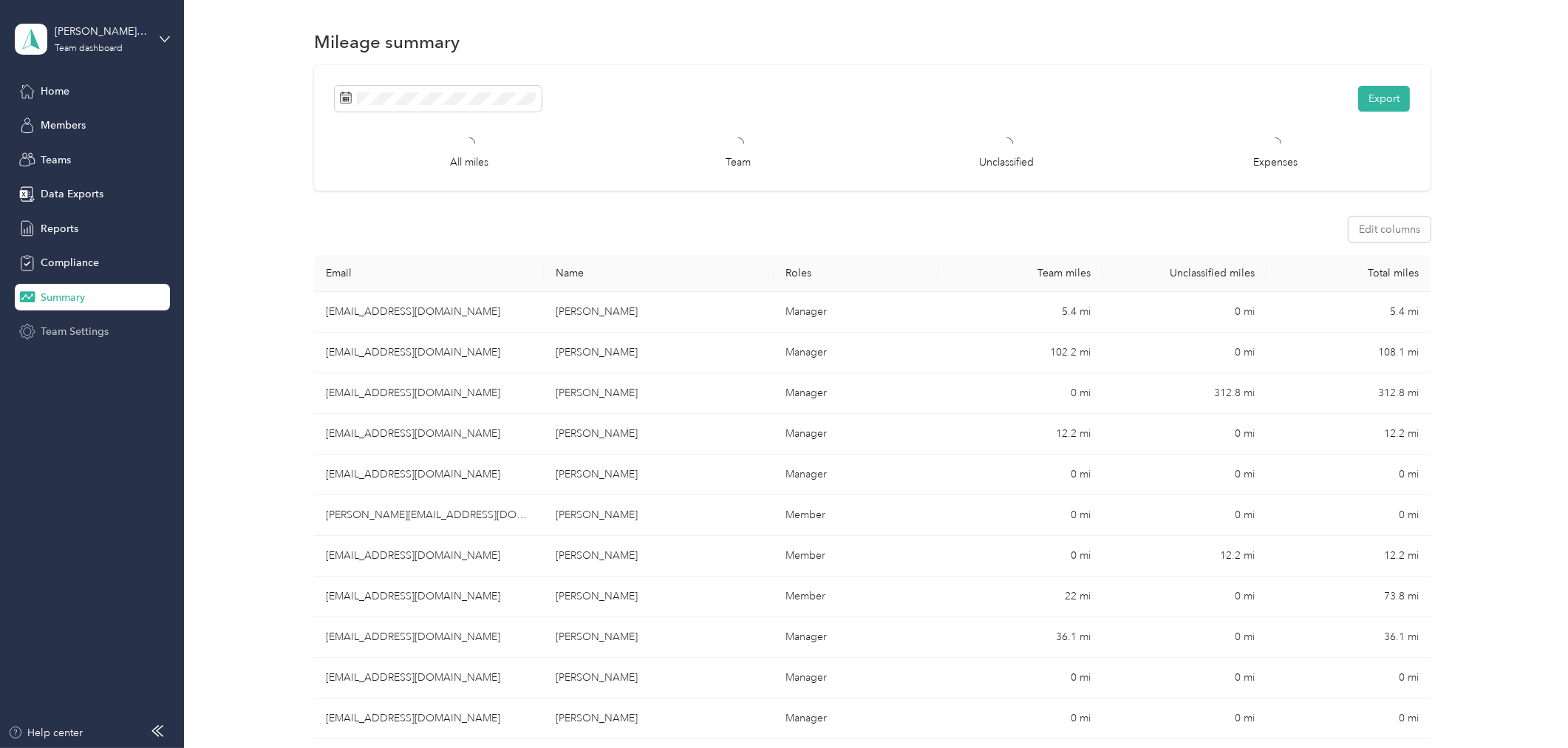
click at [63, 330] on span "Team Settings" at bounding box center [74, 332] width 68 height 16
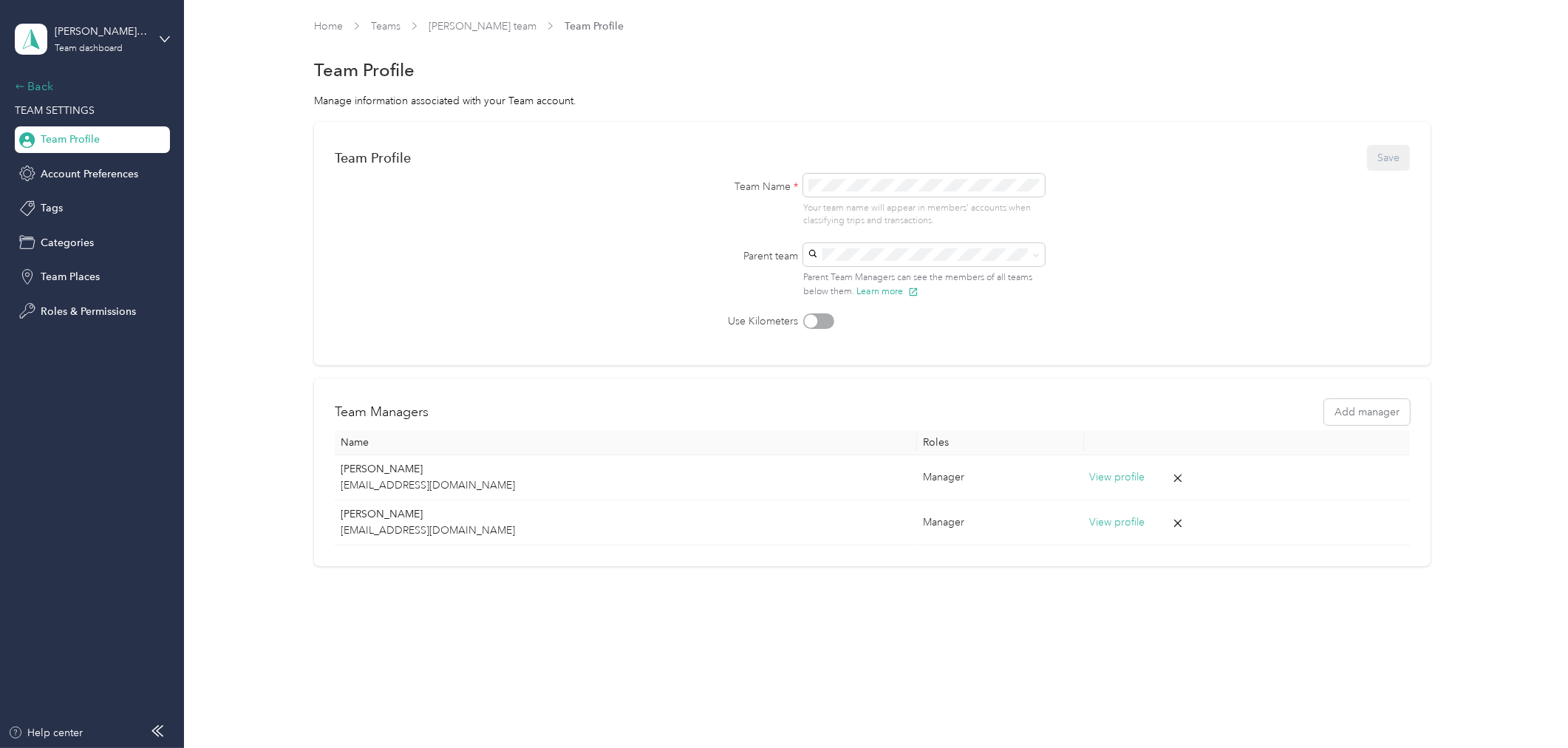
click at [20, 82] on icon at bounding box center [20, 86] width 10 height 10
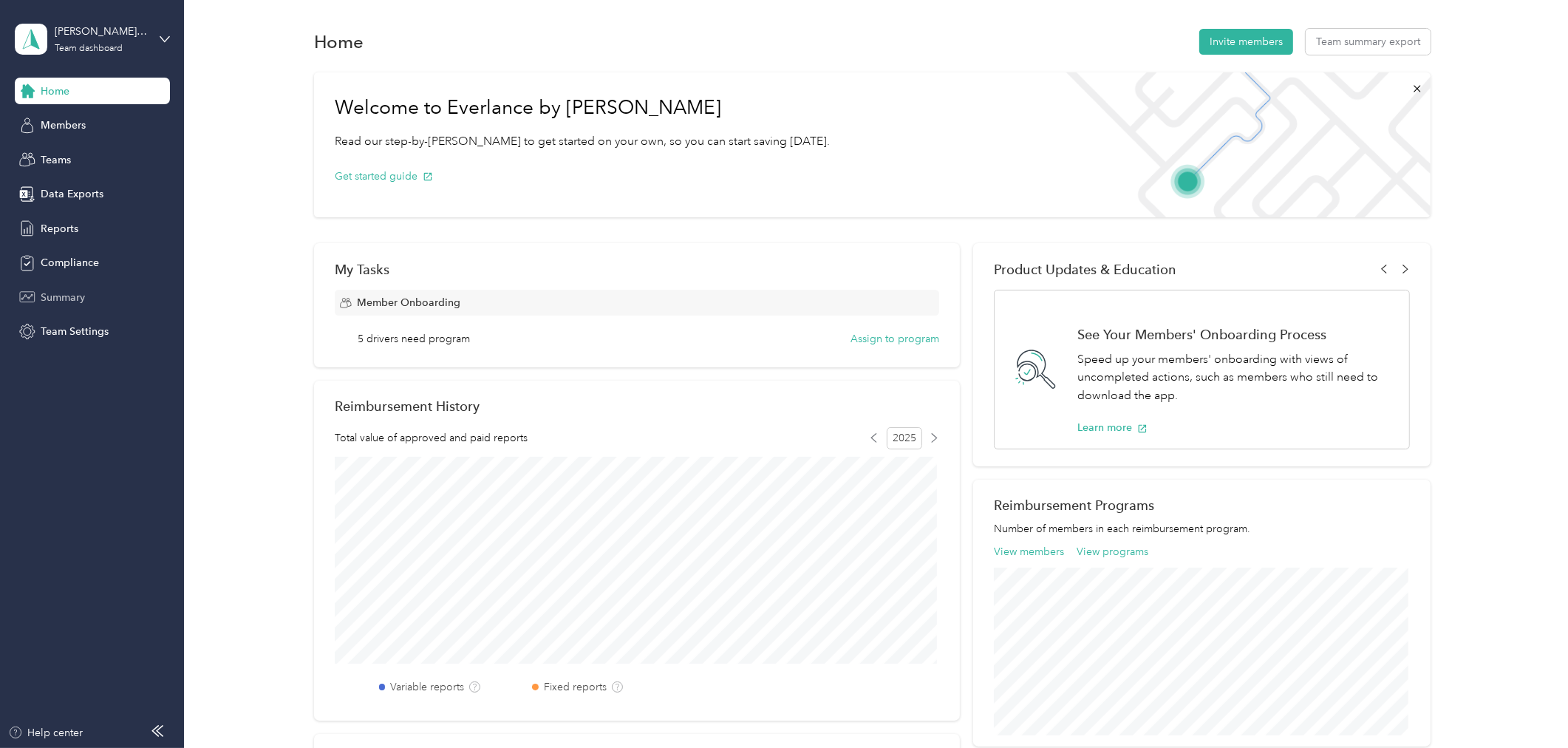
click at [70, 294] on span "Summary" at bounding box center [63, 298] width 45 height 16
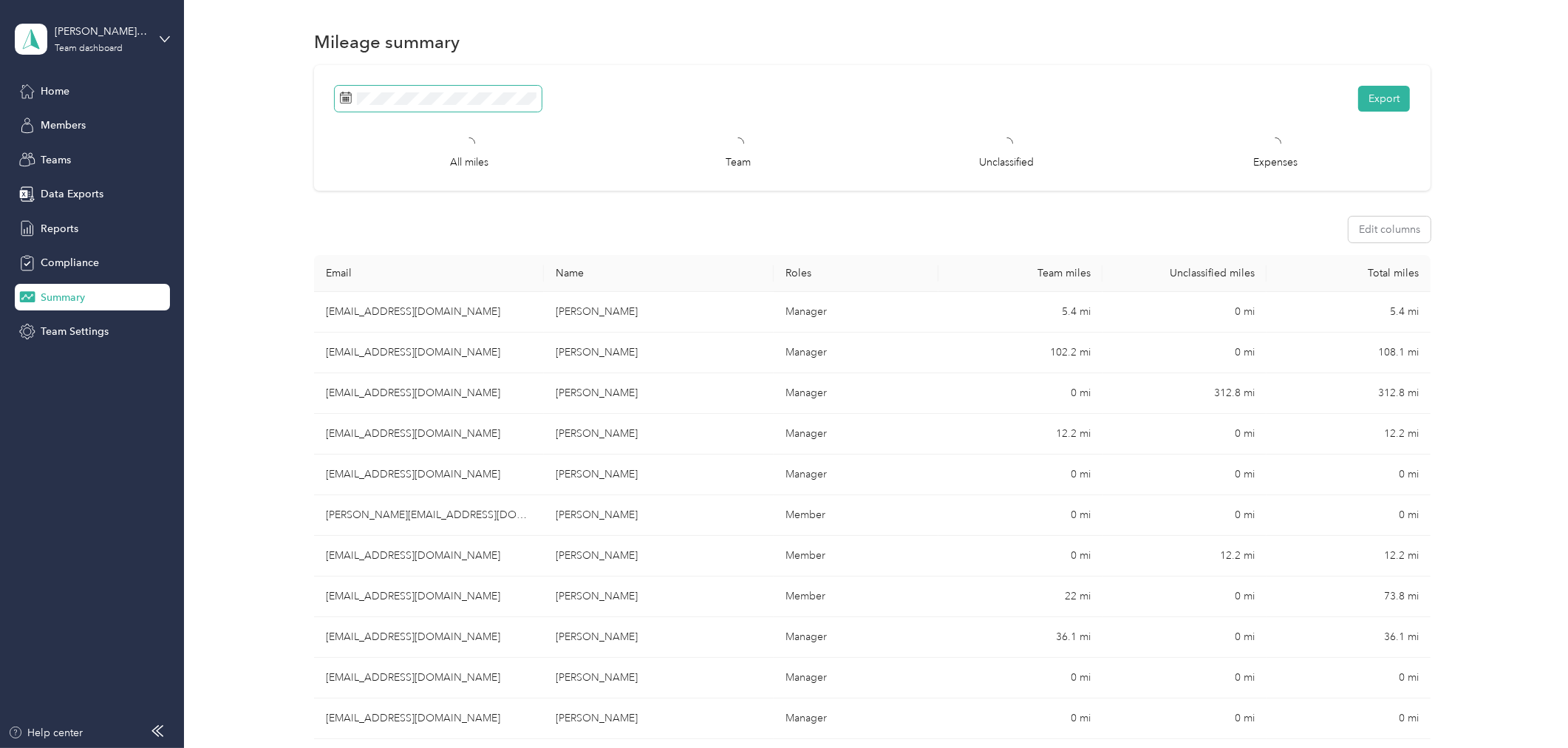
click at [425, 107] on span at bounding box center [438, 98] width 207 height 26
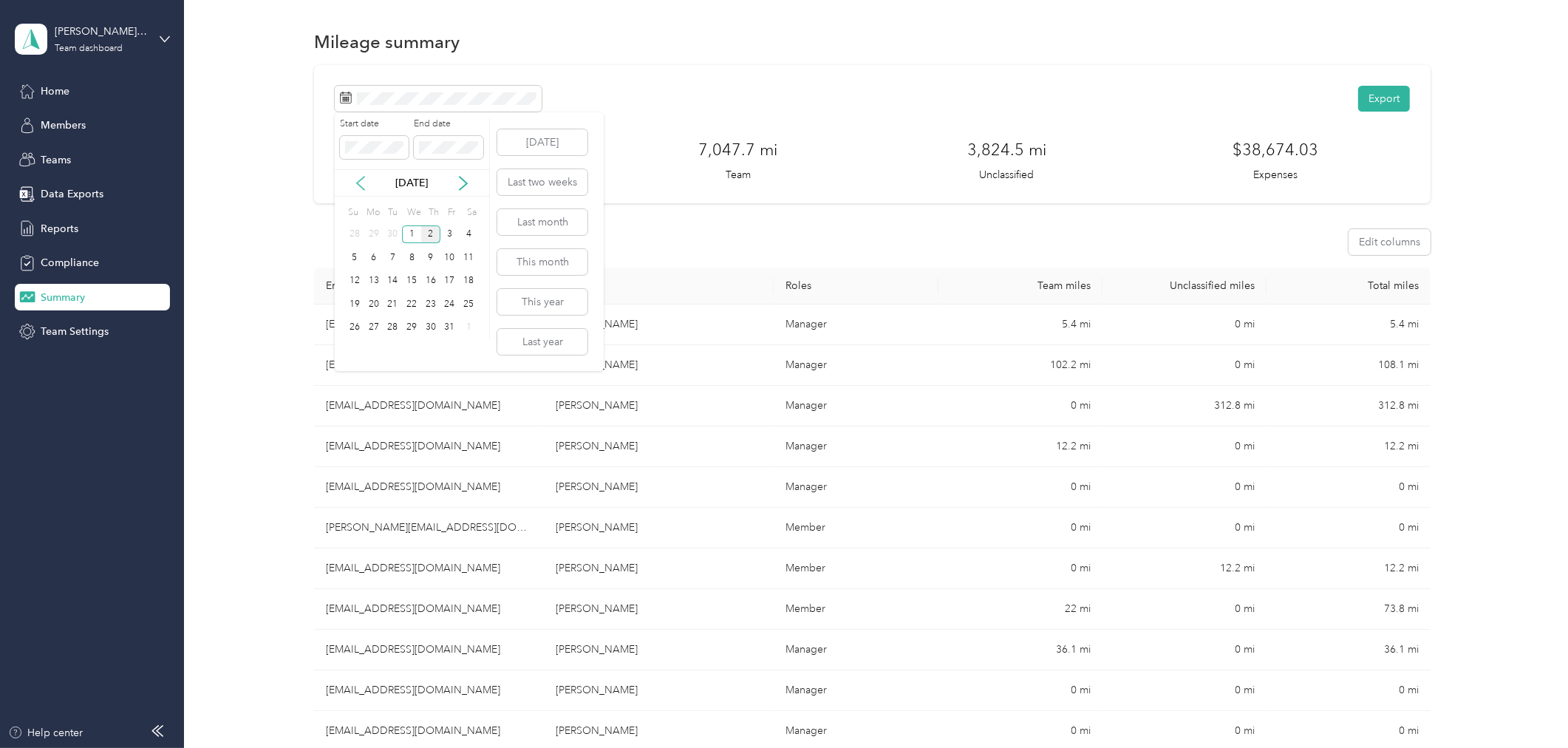
click at [357, 187] on icon at bounding box center [360, 183] width 15 height 15
click at [683, 72] on div "Export 11,184 mi All miles 7,047.7 mi Team 3,824.5 mi Unclassified $38,674.03 E…" at bounding box center [872, 134] width 1117 height 138
click at [390, 106] on span at bounding box center [438, 98] width 207 height 26
click at [364, 182] on icon at bounding box center [360, 183] width 15 height 15
click at [375, 234] on div "1" at bounding box center [374, 235] width 20 height 19
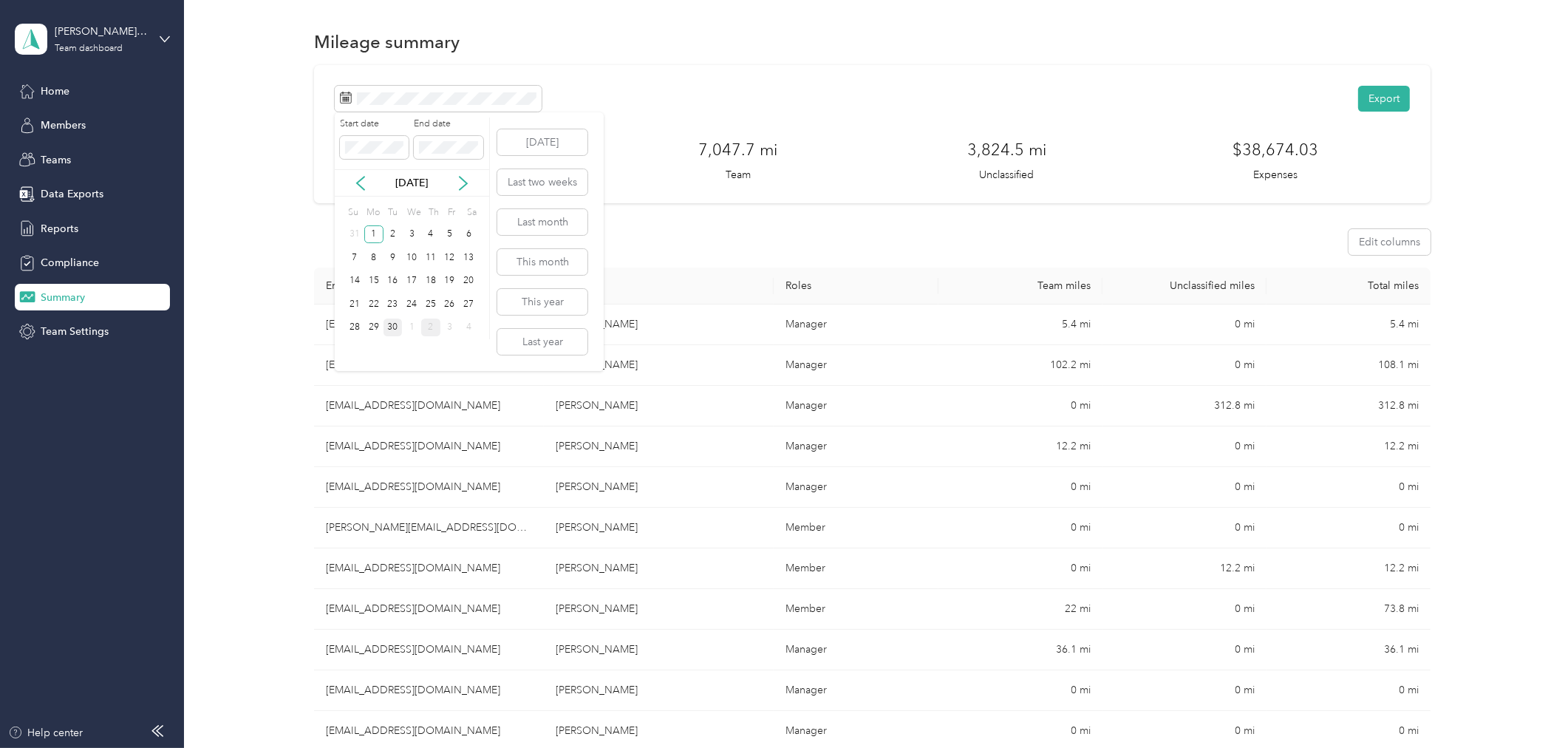
click at [397, 326] on div "30" at bounding box center [393, 328] width 20 height 19
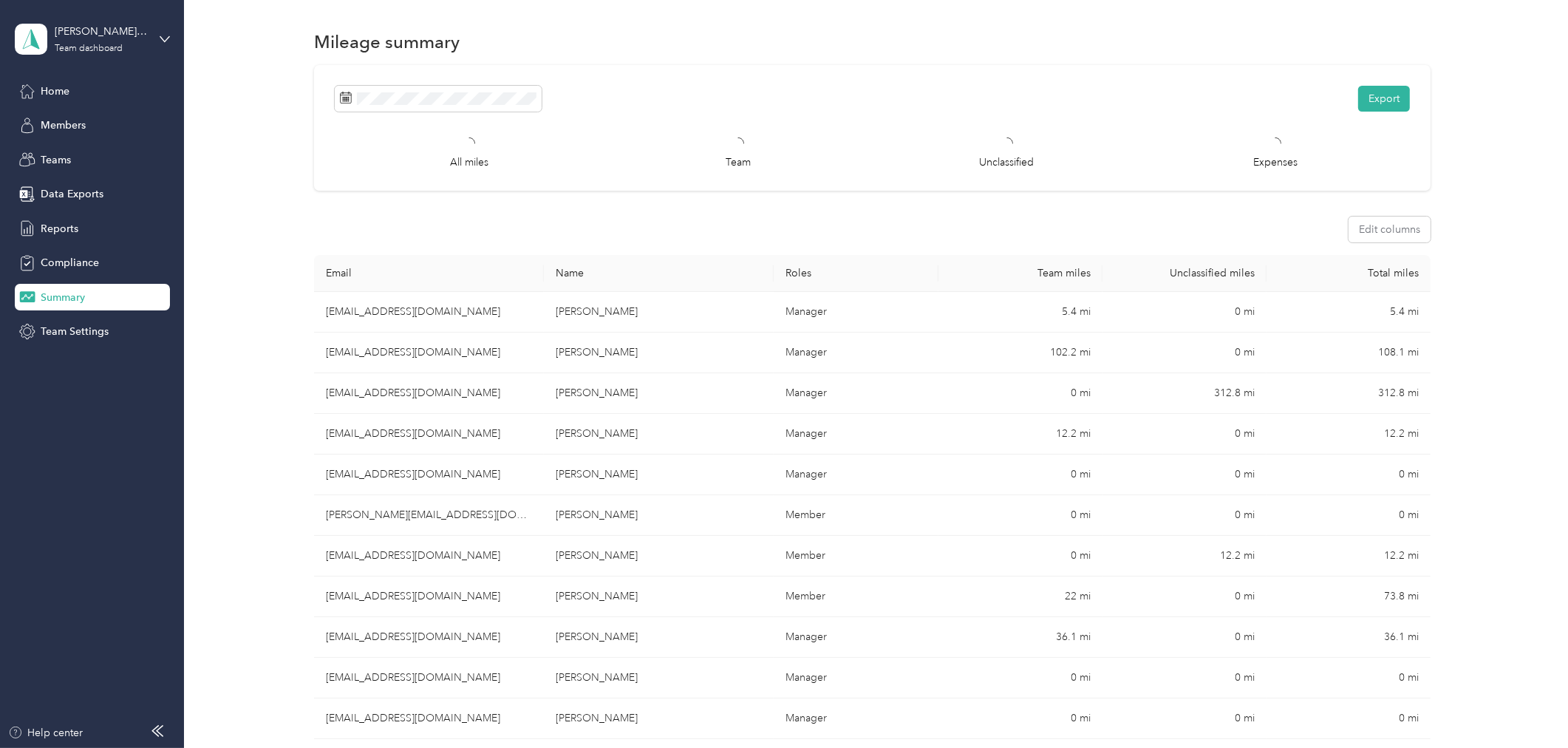
click at [263, 318] on div "Export All miles Team Unclassified Expenses Edit columns Email Name Roles Team …" at bounding box center [872, 742] width 1341 height 1354
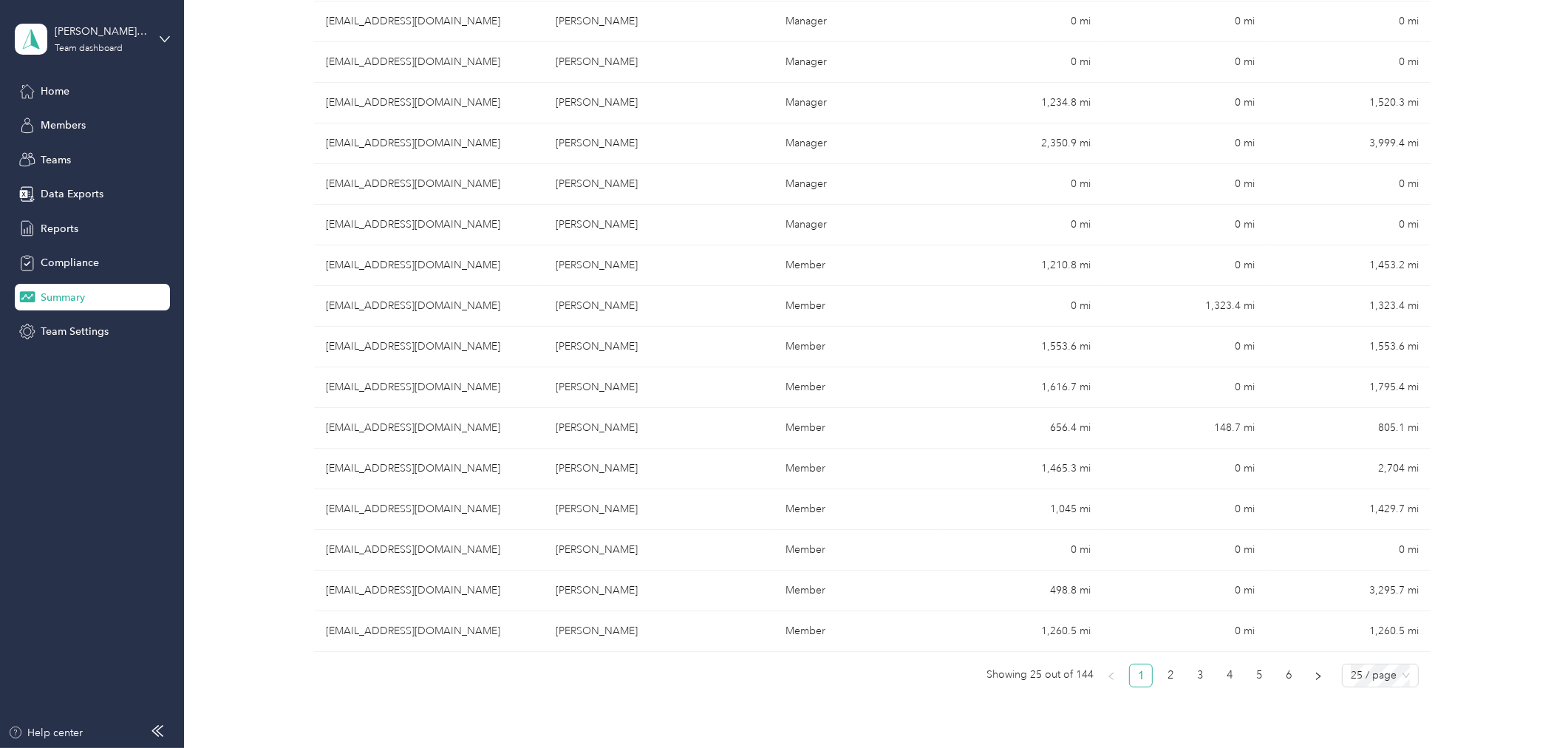
scroll to position [739, 0]
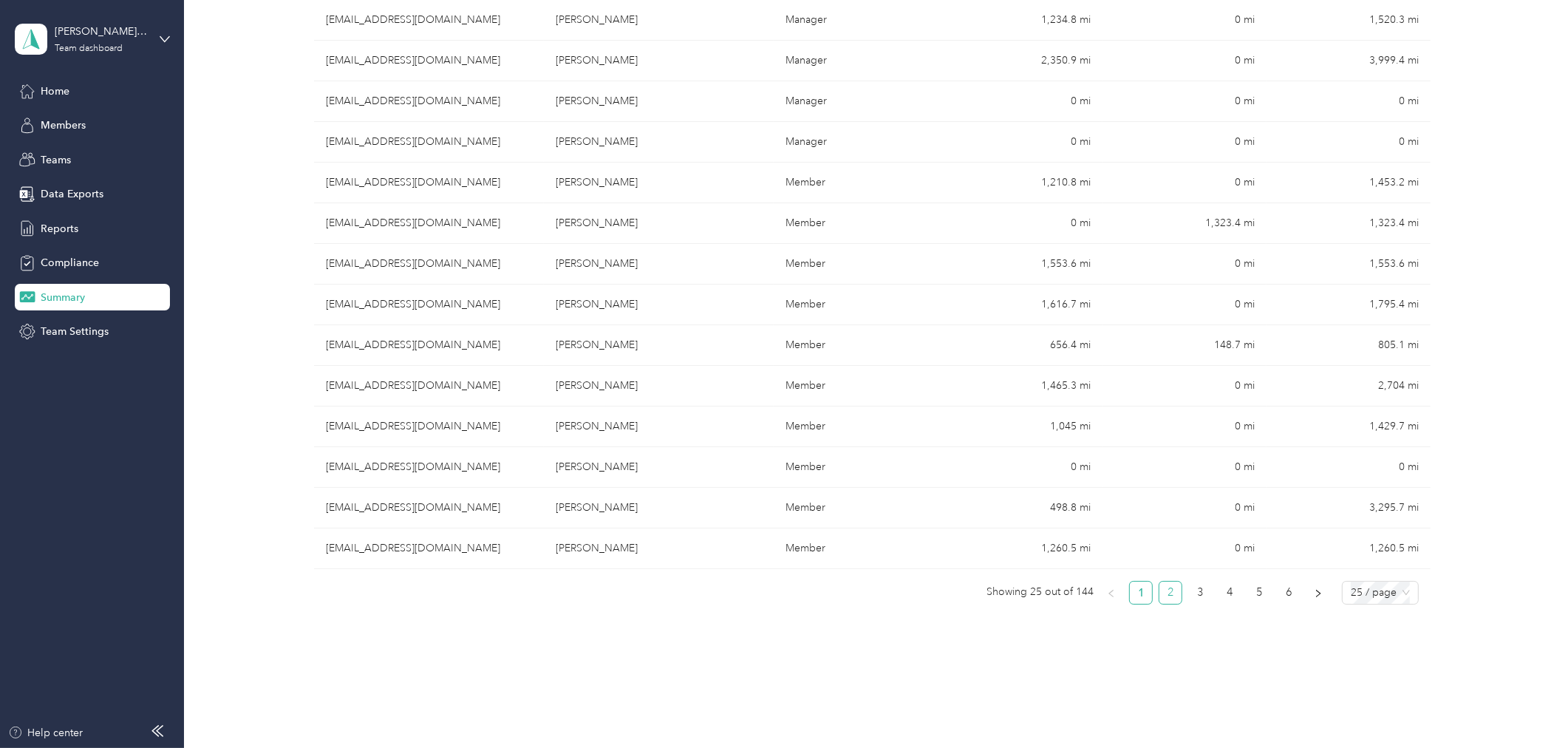
click at [1166, 599] on link "2" at bounding box center [1171, 593] width 22 height 22
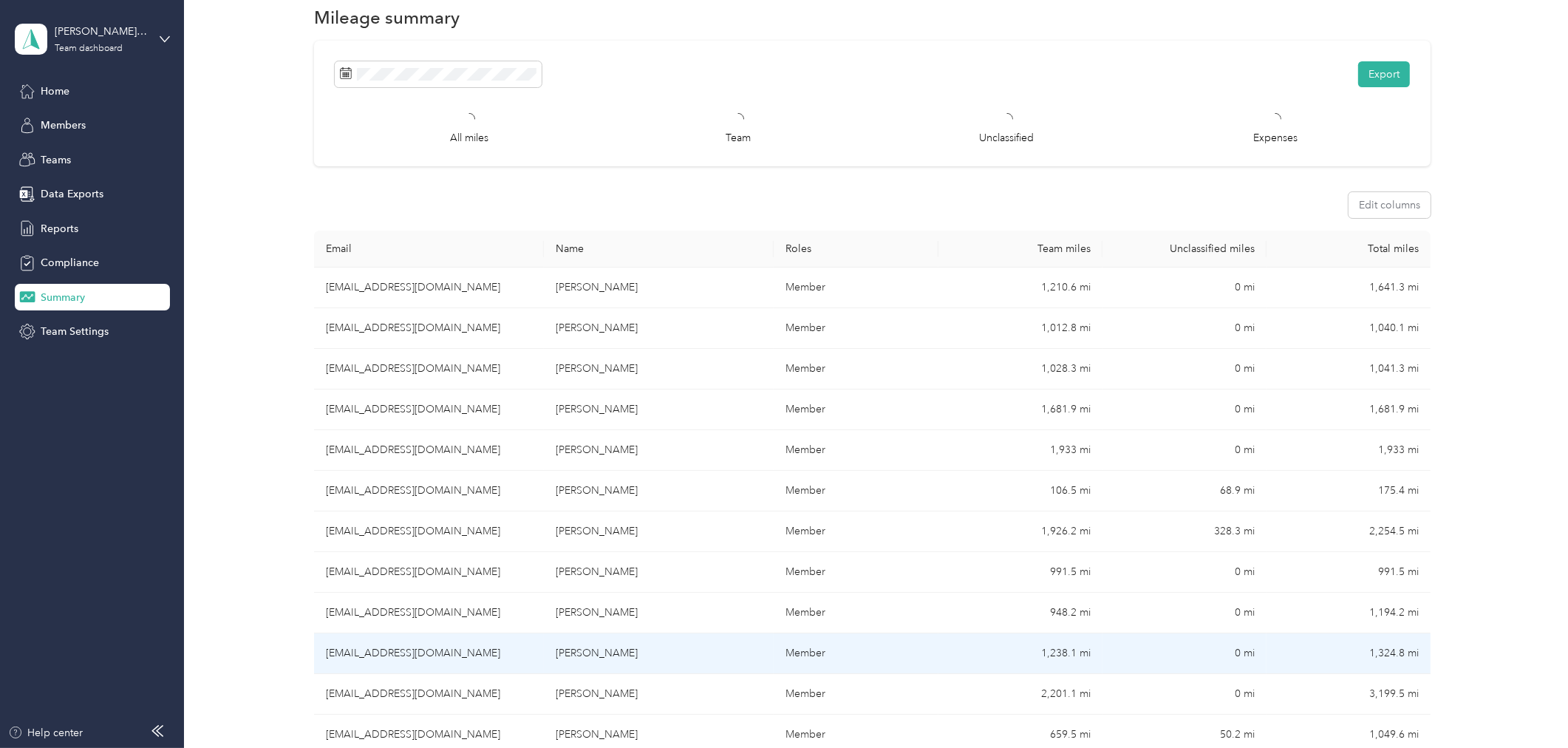
scroll to position [0, 0]
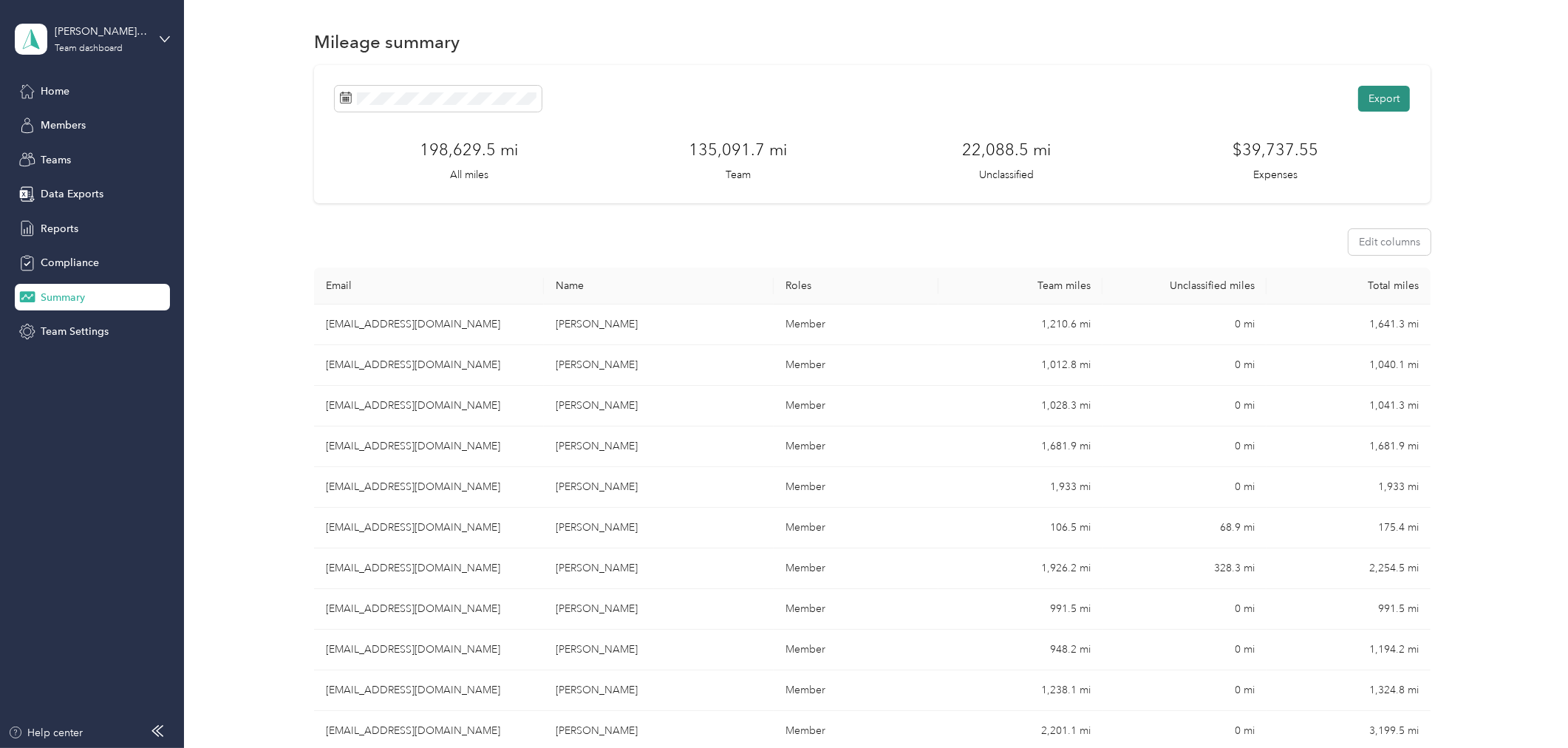
click at [1371, 89] on button "Export" at bounding box center [1384, 98] width 52 height 26
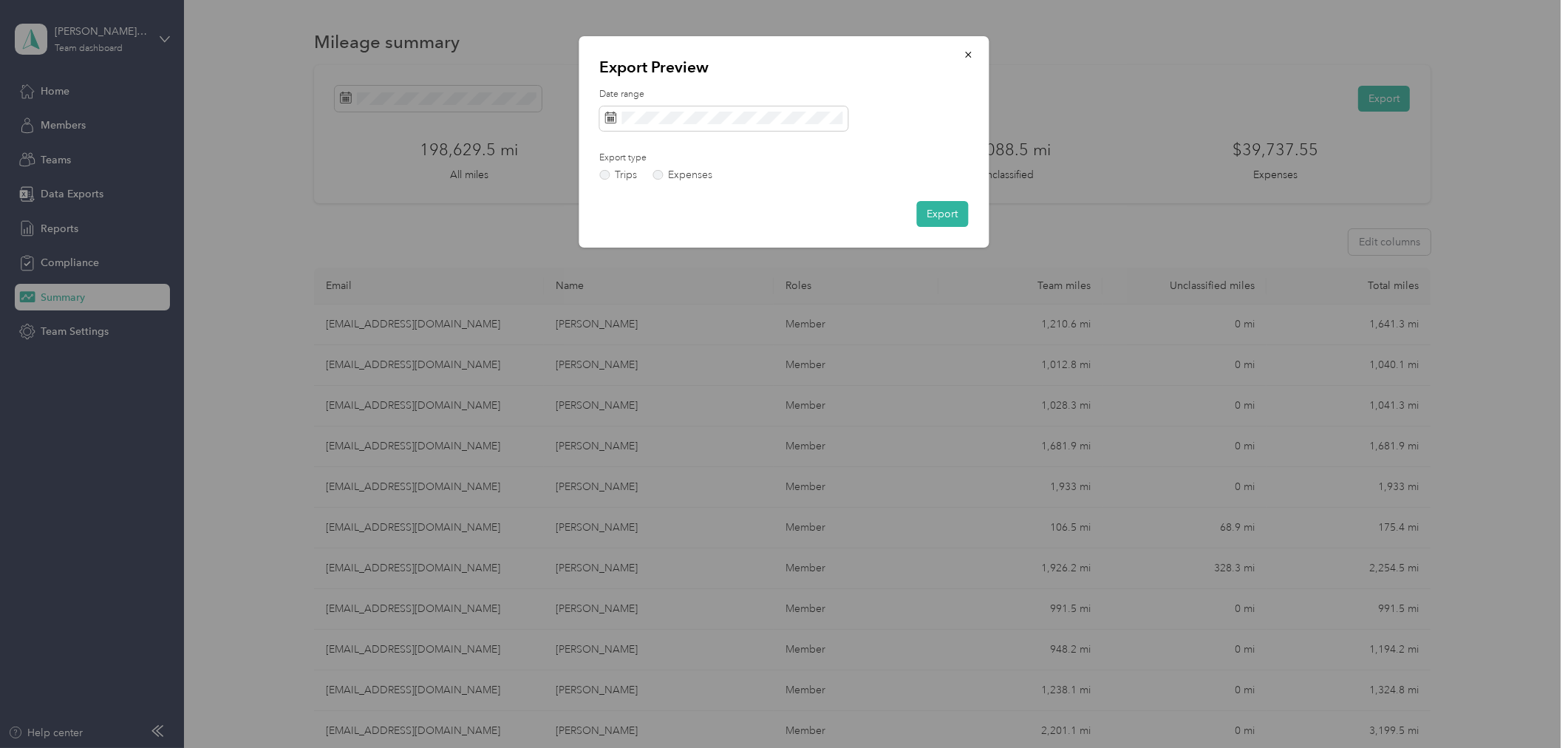
click at [353, 205] on div at bounding box center [784, 374] width 1568 height 748
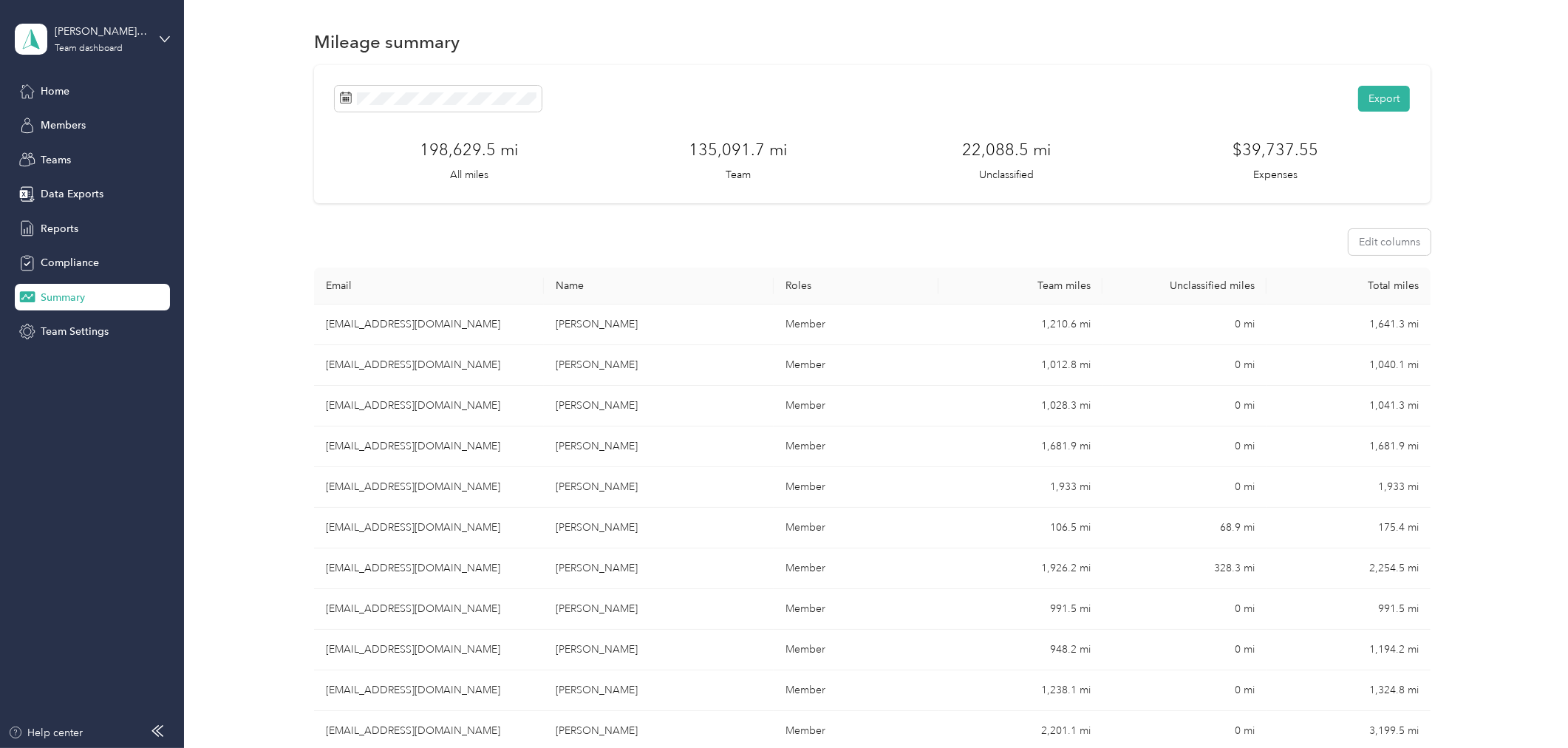
click at [412, 111] on div "Export 198,629.5 mi All miles 135,091.7 mi Team 22,088.5 mi Unclassified $39,73…" at bounding box center [872, 134] width 1075 height 97
click at [383, 150] on div "198,629.5 mi All miles" at bounding box center [469, 160] width 269 height 45
click at [397, 287] on th "Email" at bounding box center [429, 285] width 230 height 37
click at [1425, 234] on button "Edit columns" at bounding box center [1389, 241] width 82 height 26
click at [1425, 233] on button "Edit columns" at bounding box center [1389, 241] width 82 height 26
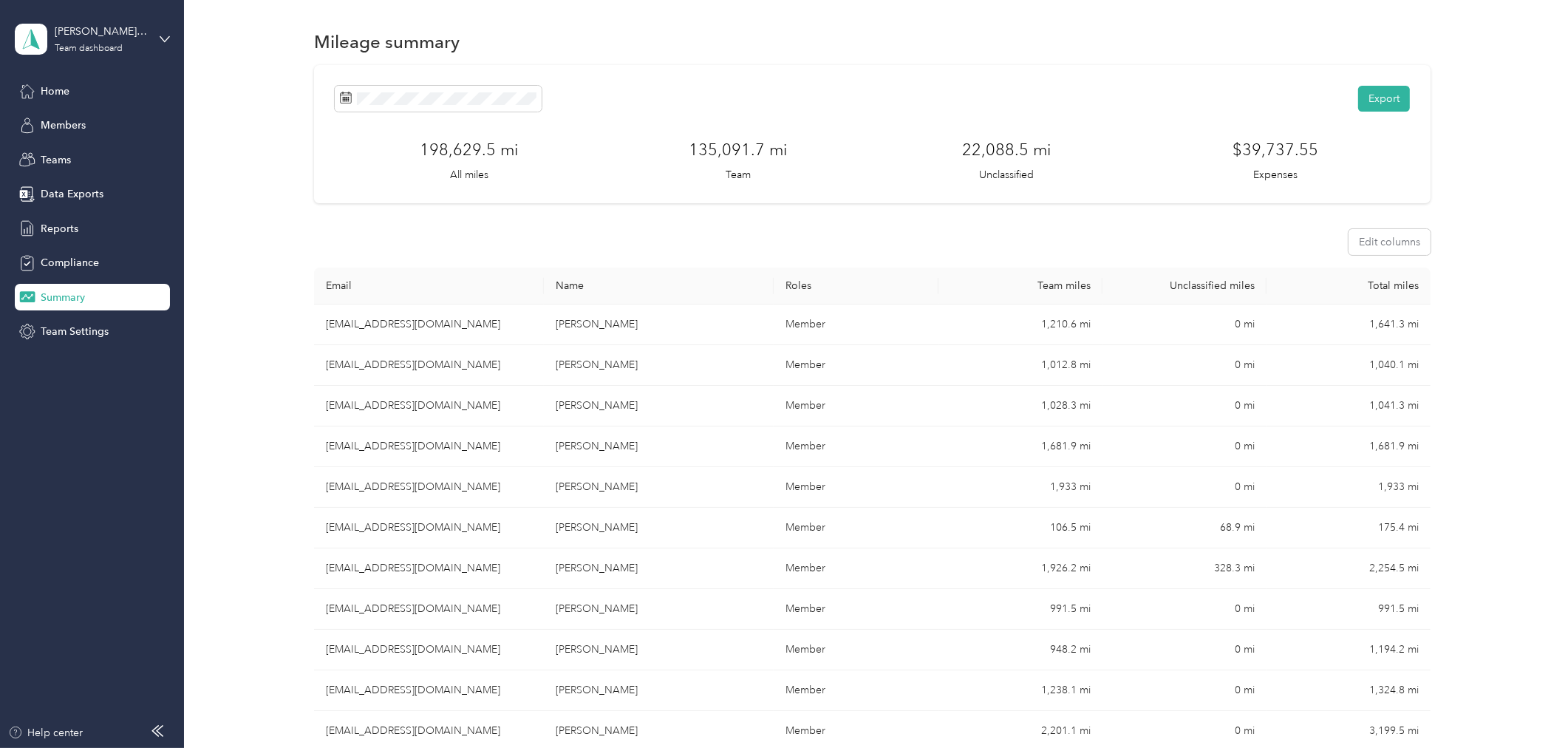
drag, startPoint x: 1482, startPoint y: 231, endPoint x: 1484, endPoint y: 263, distance: 32.1
click at [1484, 231] on div "Export 198,629.5 mi All miles 135,091.7 mi Team 22,088.5 mi Unclassified $39,73…" at bounding box center [872, 748] width 1341 height 1367
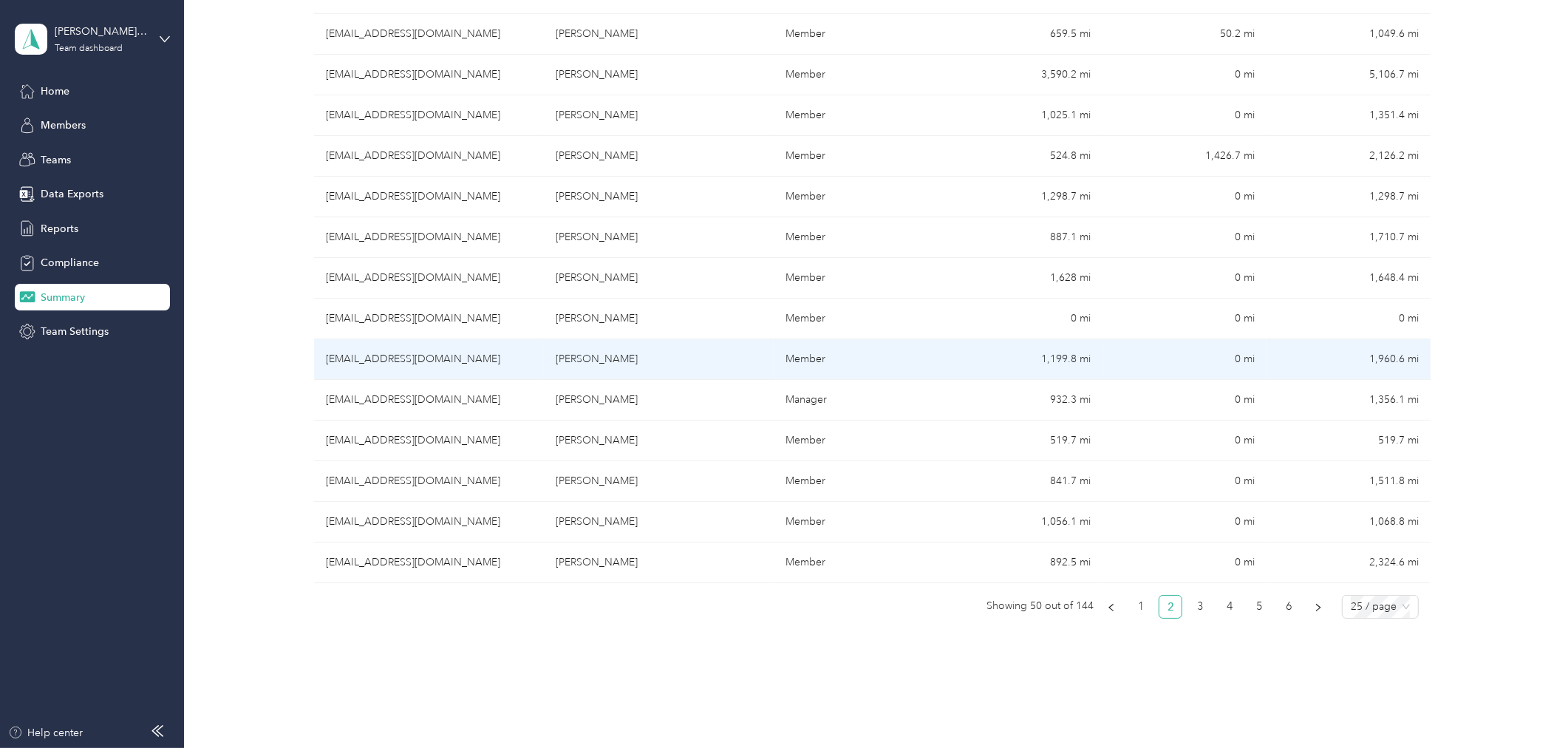
scroll to position [739, 0]
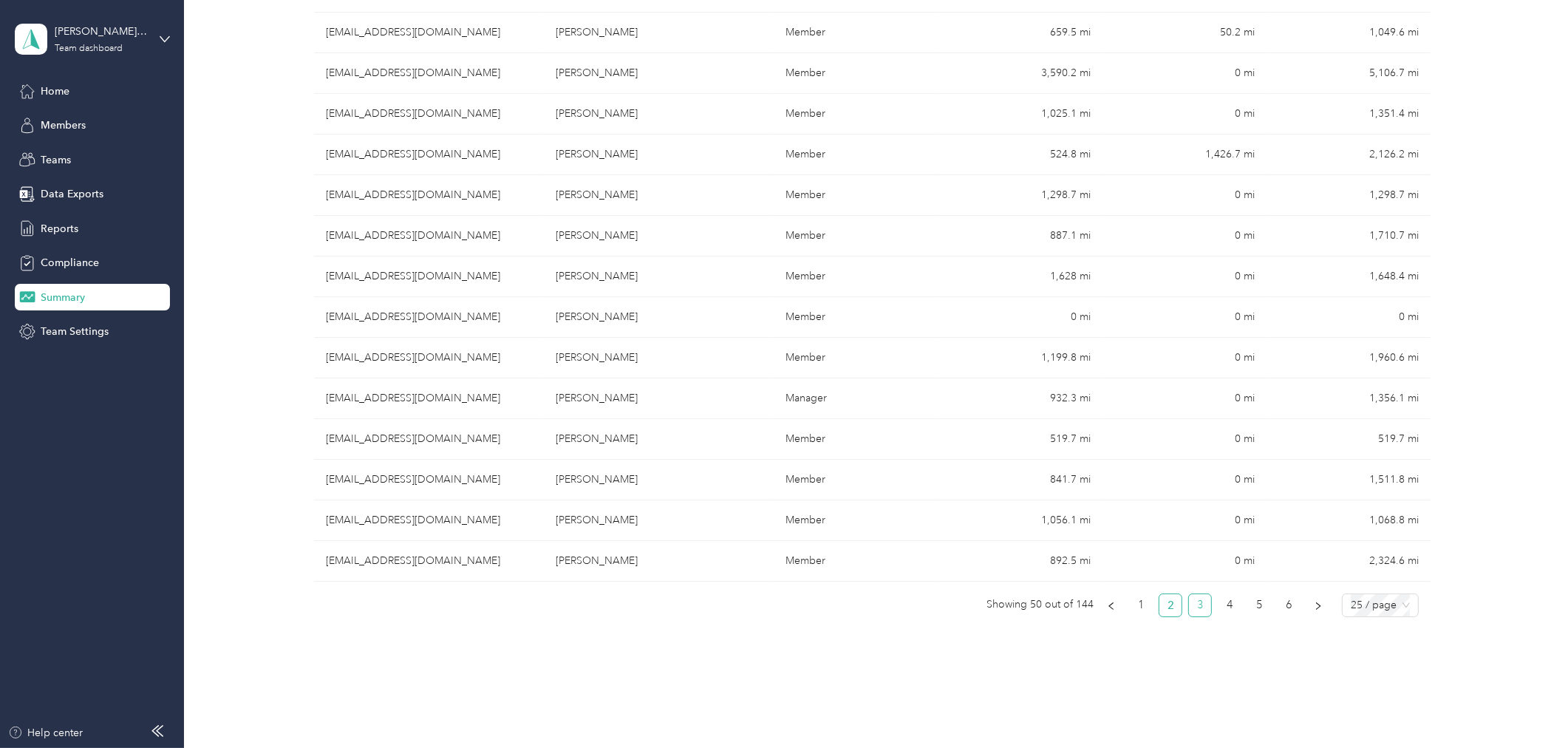
click at [1194, 607] on link "3" at bounding box center [1200, 605] width 22 height 22
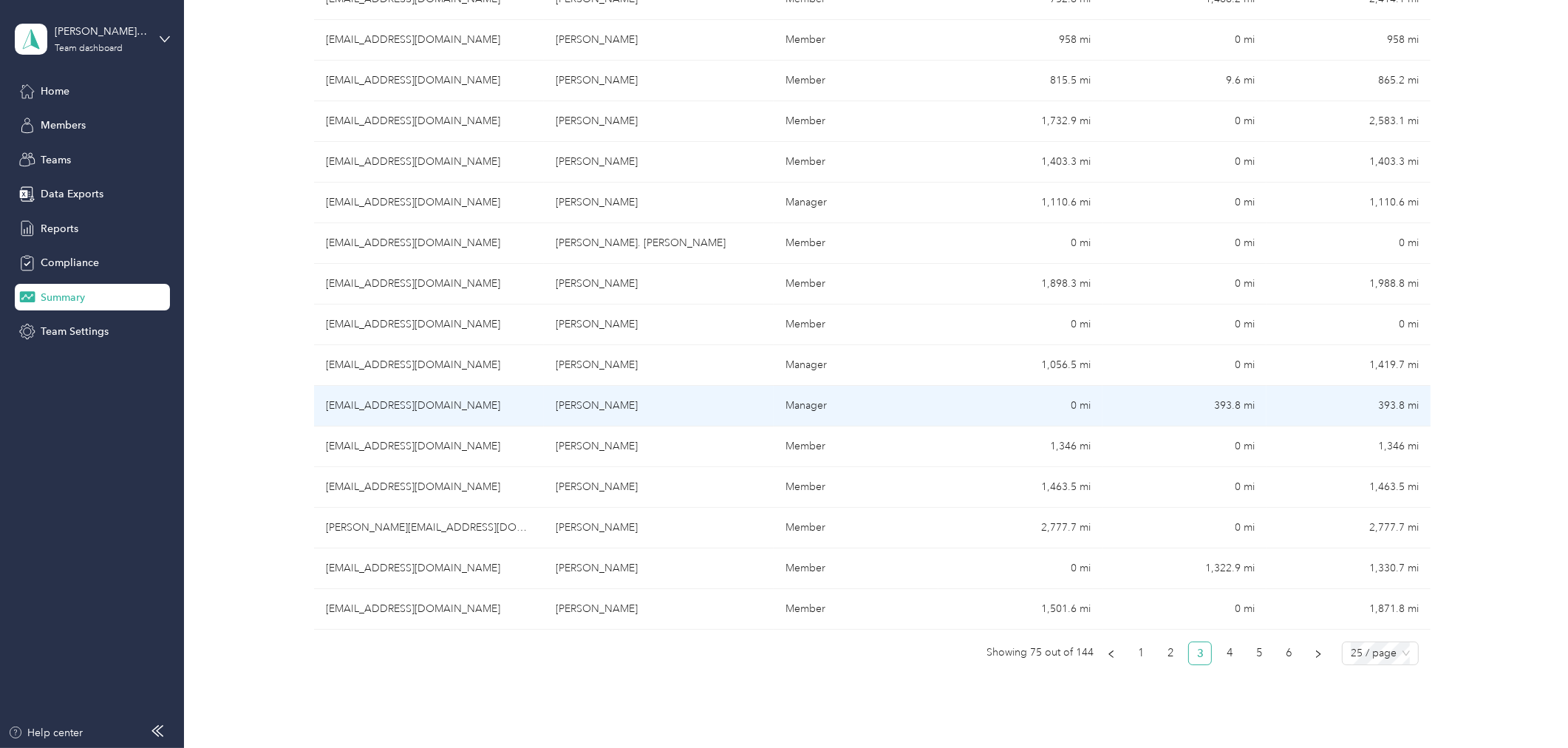
scroll to position [836, 0]
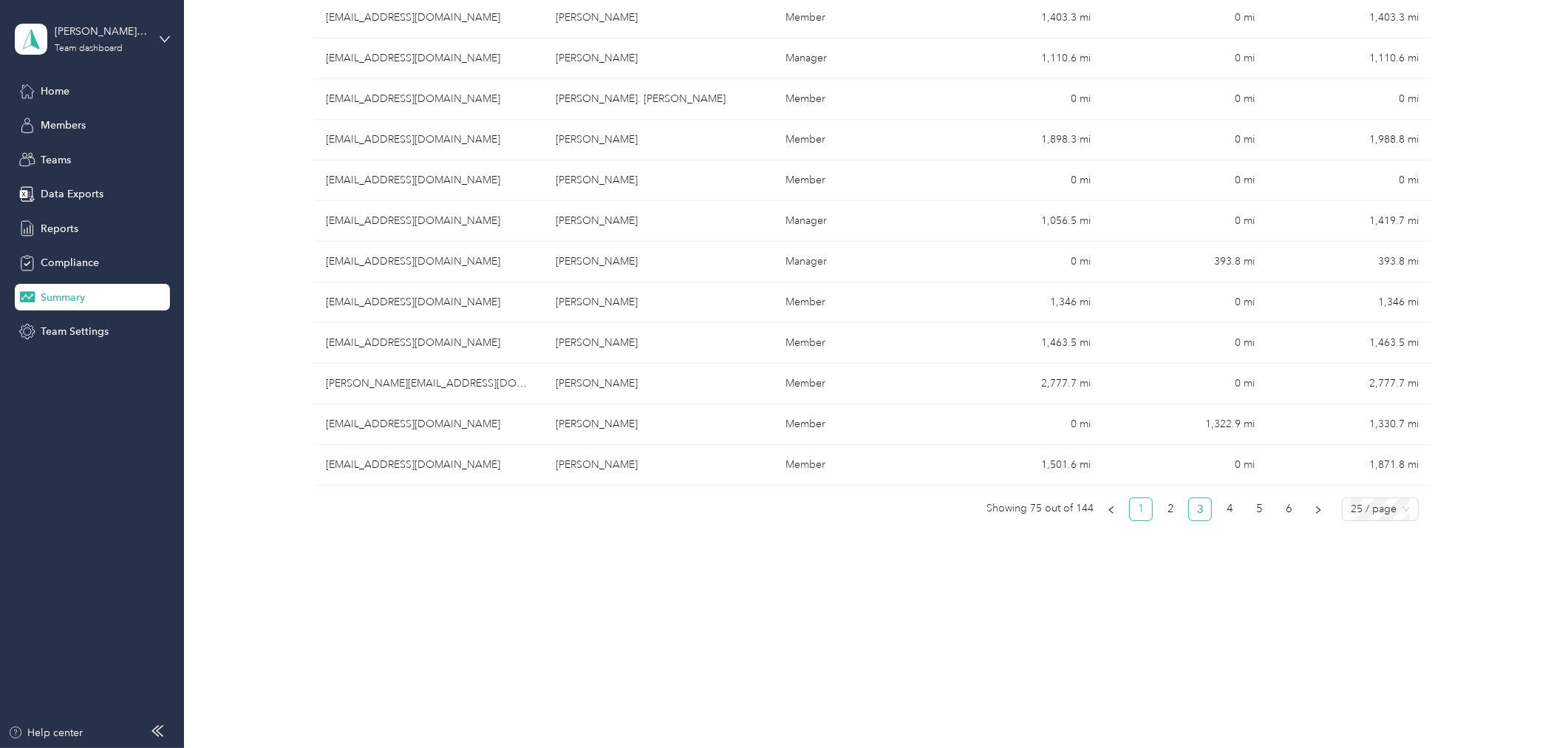
click at [1131, 508] on link "1" at bounding box center [1141, 510] width 22 height 22
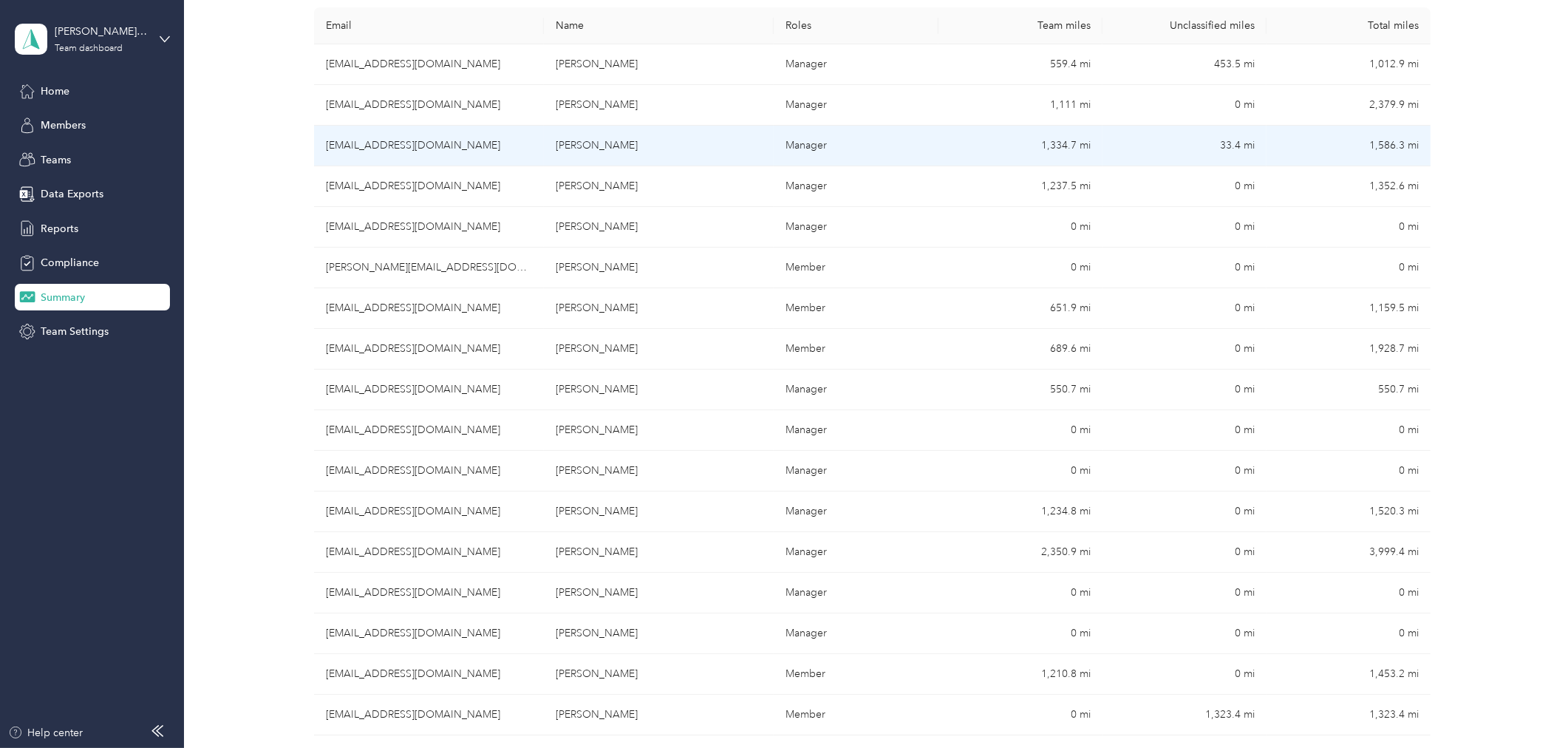
scroll to position [96, 0]
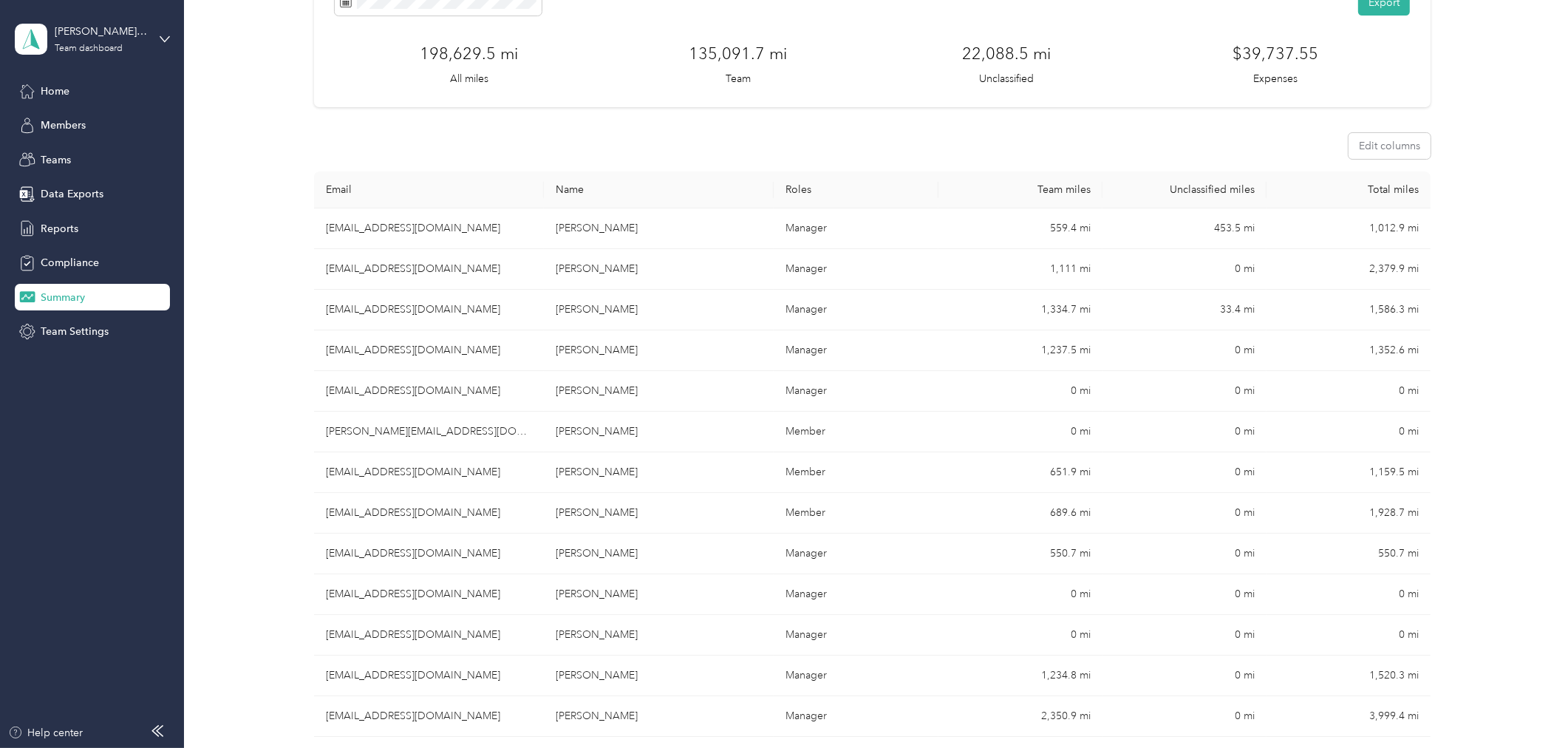
click at [614, 188] on th "Name" at bounding box center [658, 190] width 230 height 37
click at [612, 188] on th "Name" at bounding box center [658, 190] width 230 height 37
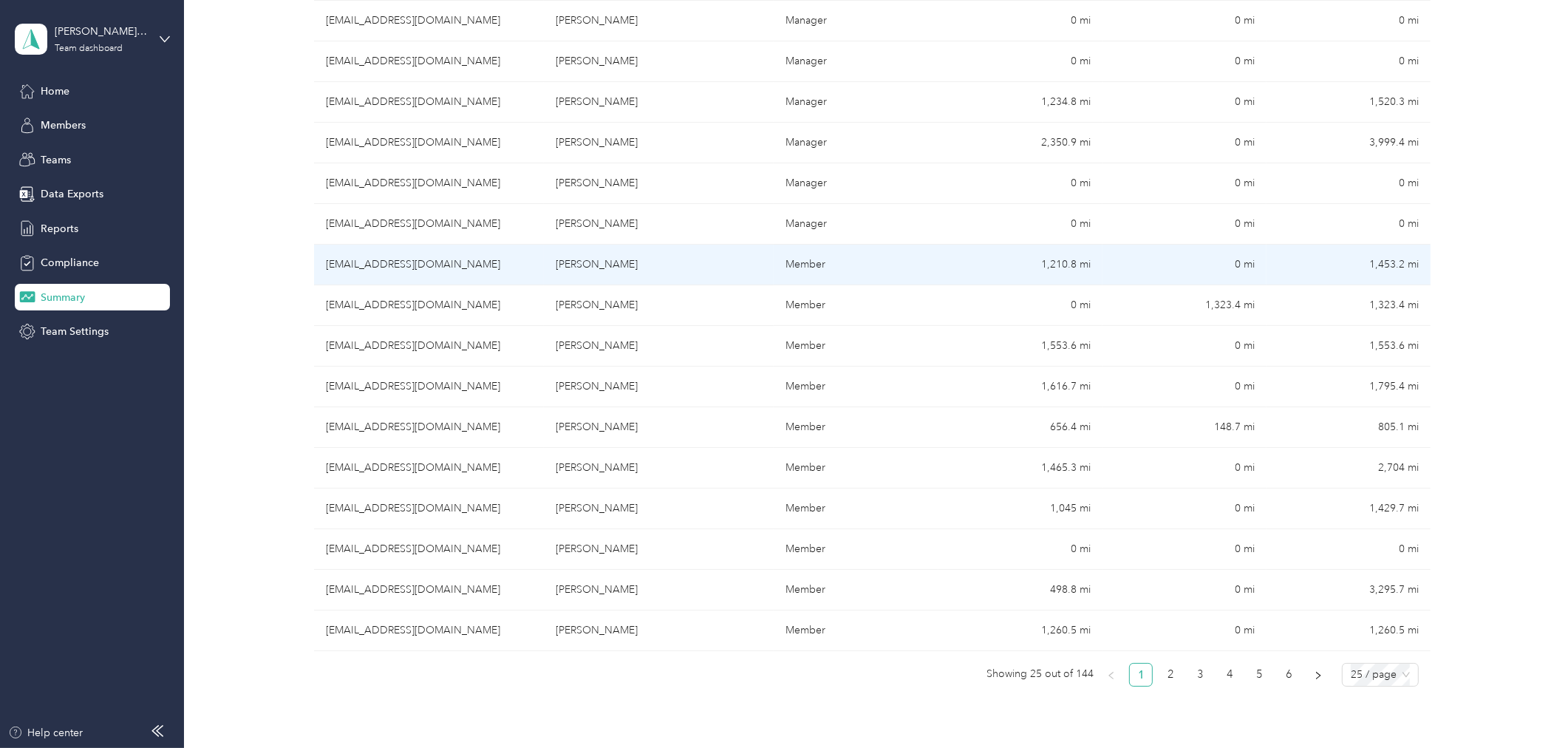
scroll to position [670, 0]
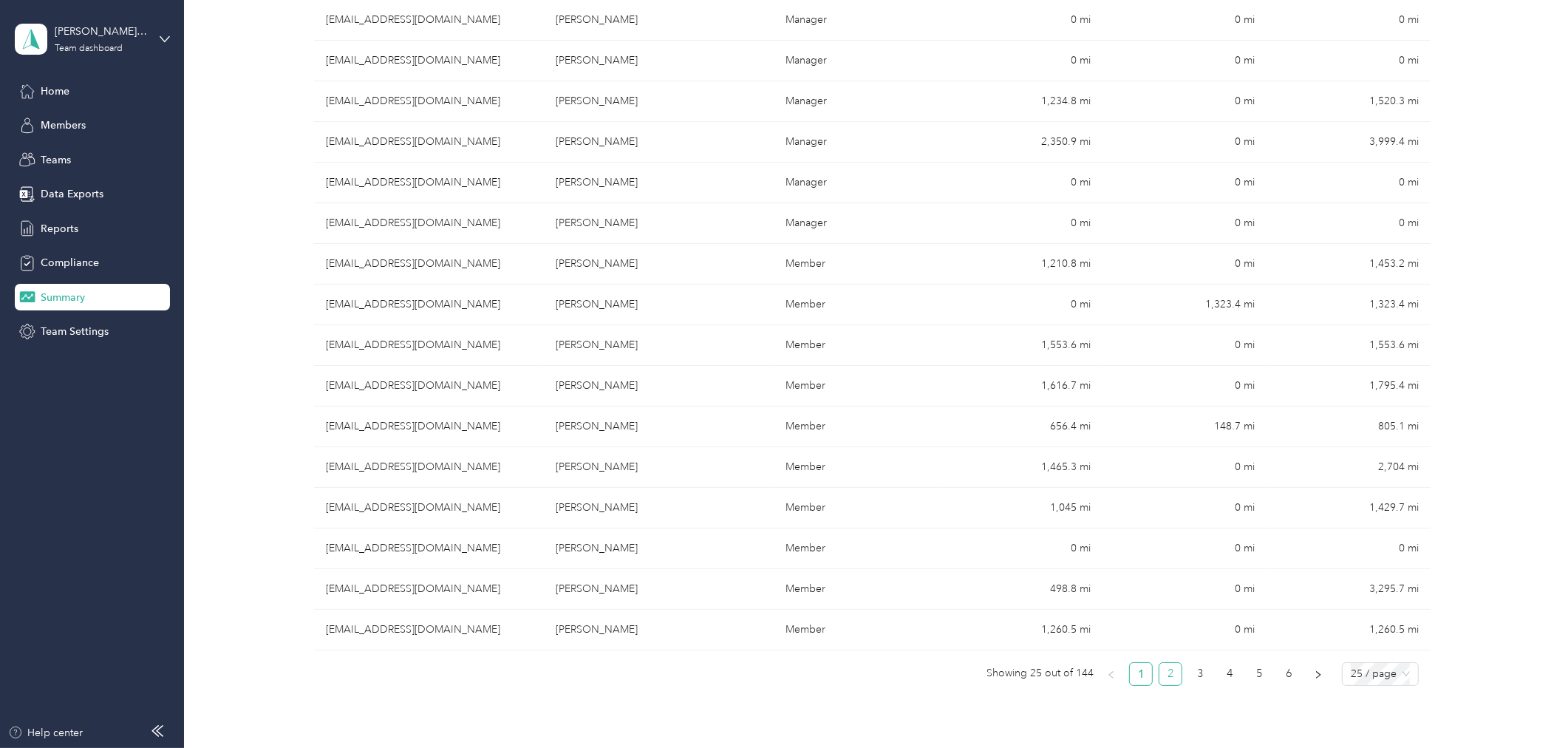
click at [1168, 677] on link "2" at bounding box center [1171, 674] width 22 height 22
click at [1199, 664] on link "3" at bounding box center [1200, 674] width 22 height 22
click at [1400, 670] on span "25 / page" at bounding box center [1380, 674] width 59 height 22
click at [1391, 640] on div "100 / page" at bounding box center [1380, 645] width 53 height 16
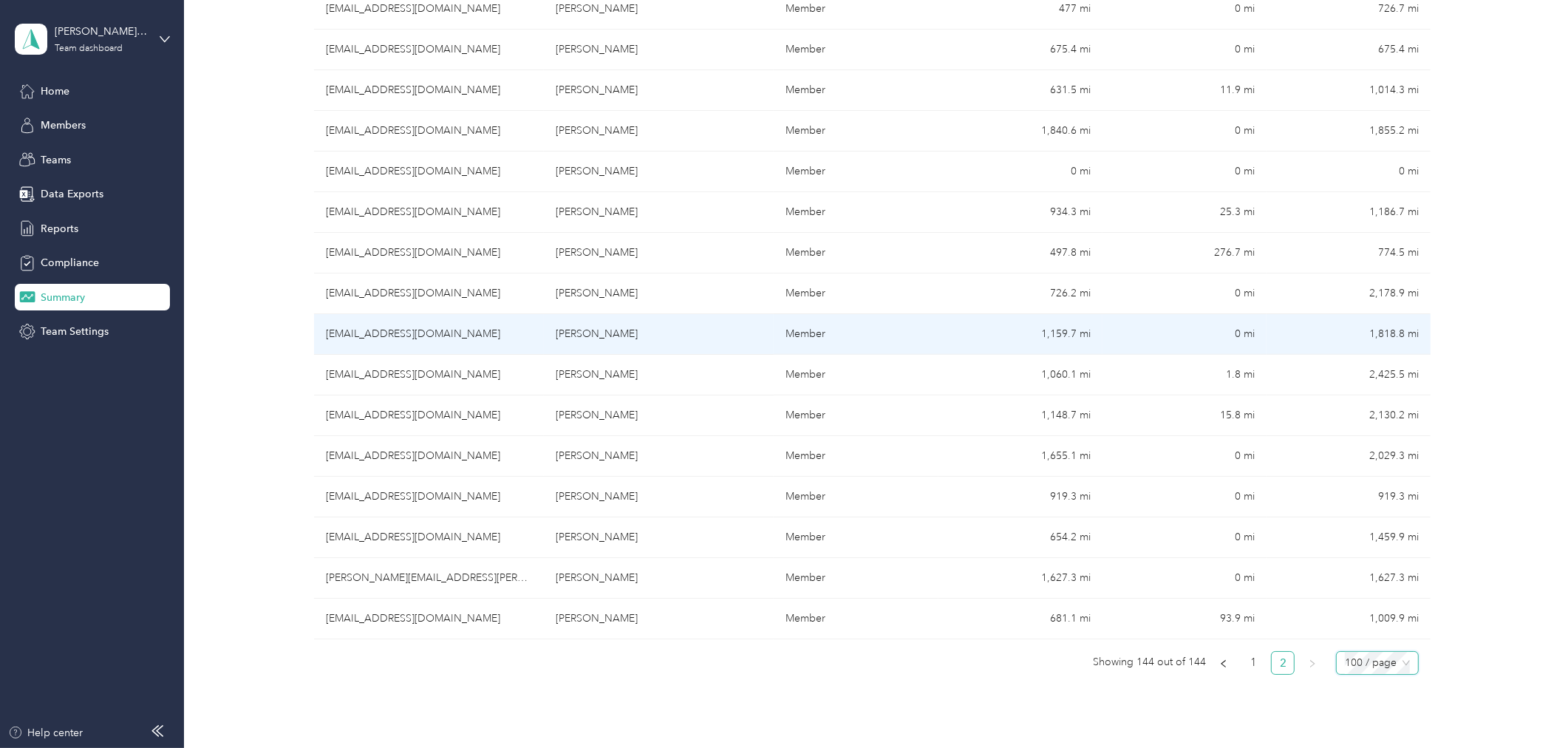
scroll to position [1479, 0]
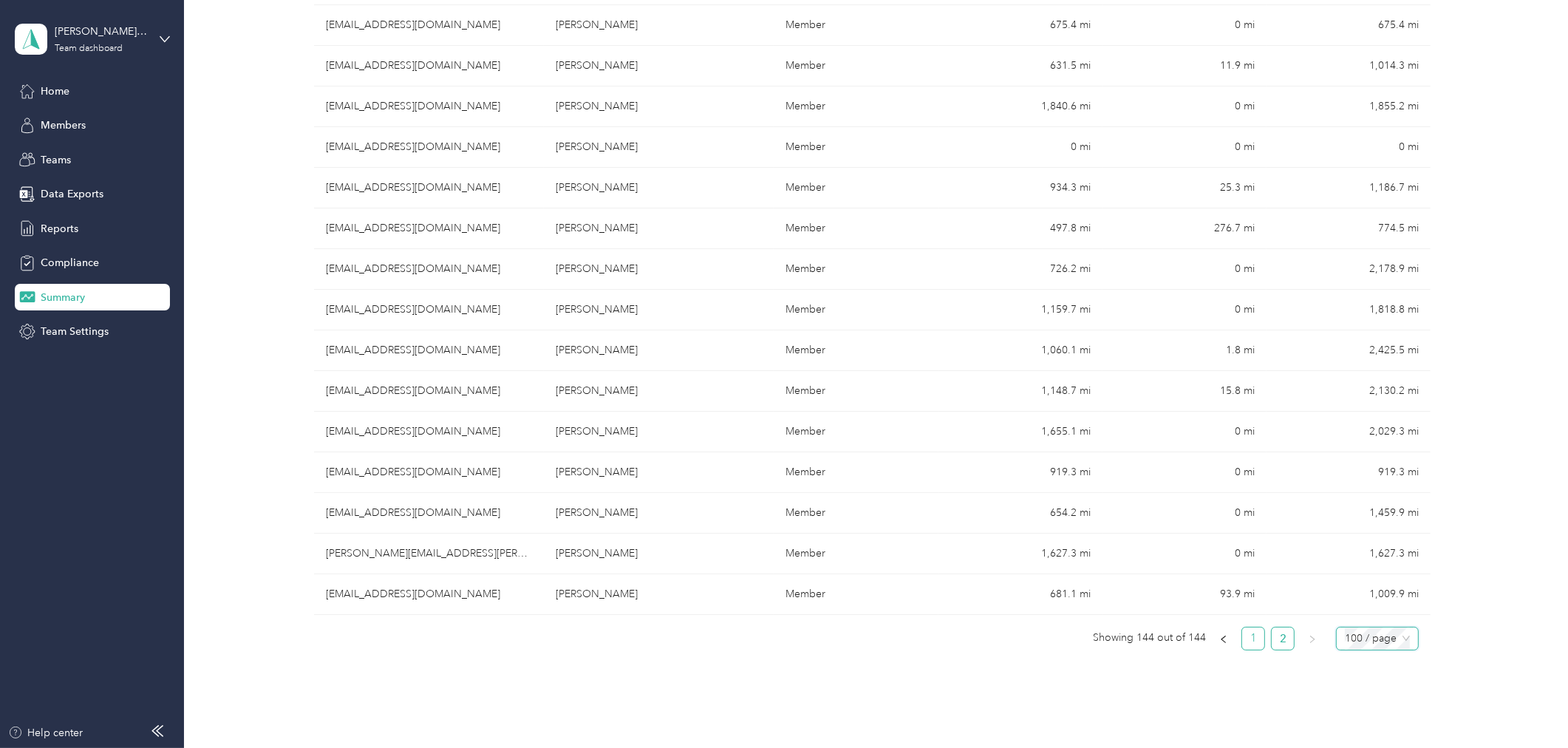
click at [1246, 637] on link "1" at bounding box center [1253, 639] width 22 height 22
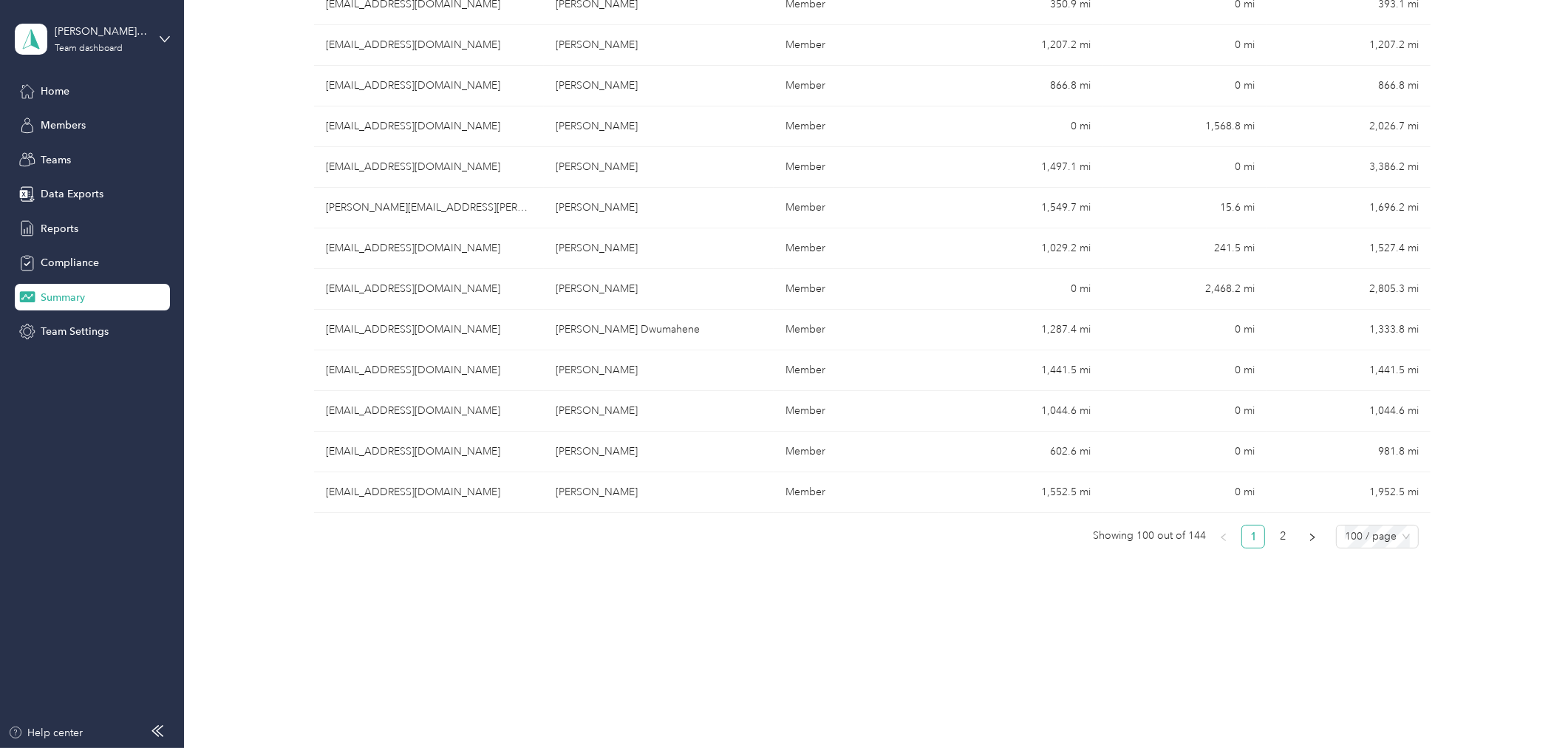
scroll to position [3862, 0]
click at [72, 267] on span "Compliance" at bounding box center [70, 263] width 59 height 16
